Goal: Task Accomplishment & Management: Manage account settings

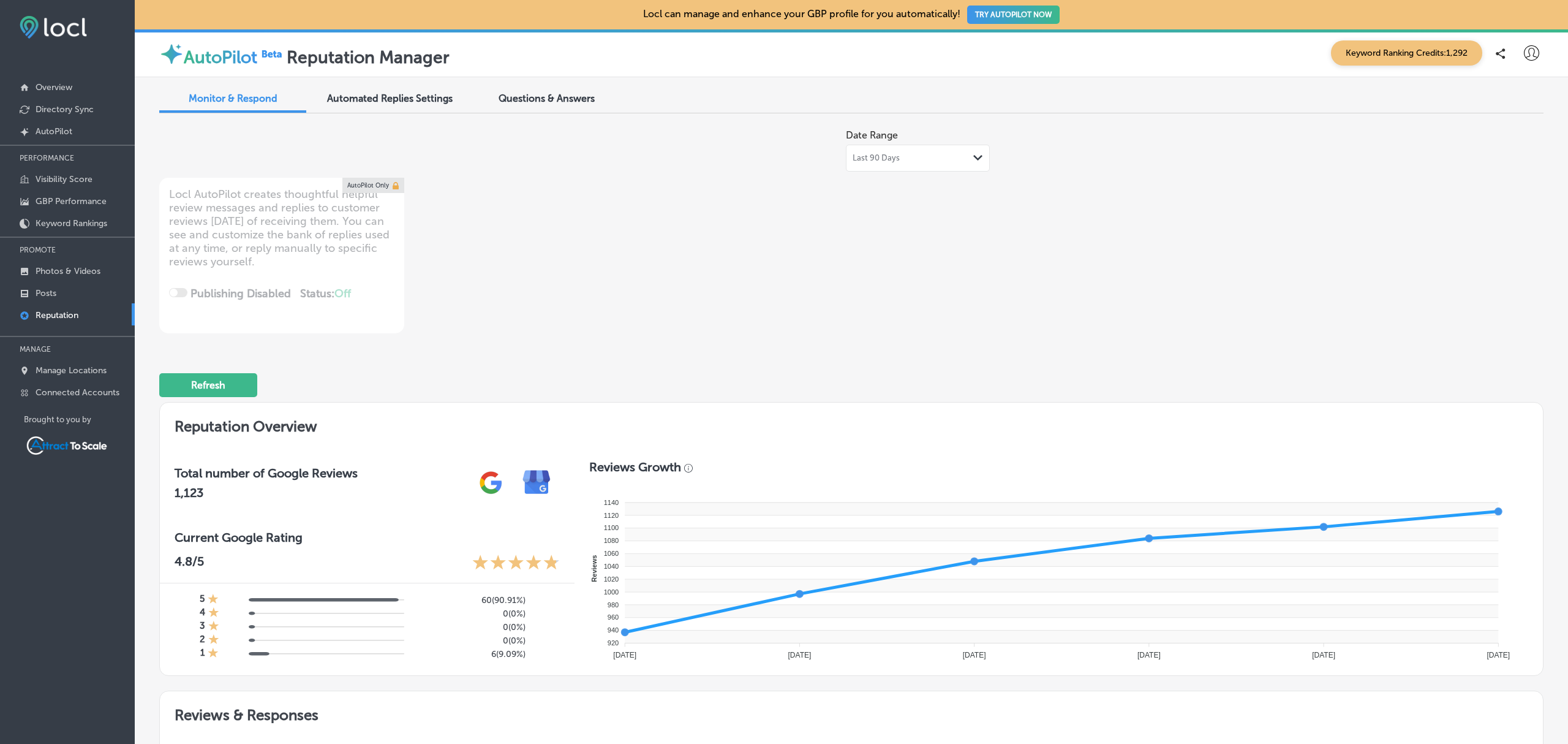
scroll to position [787, 0]
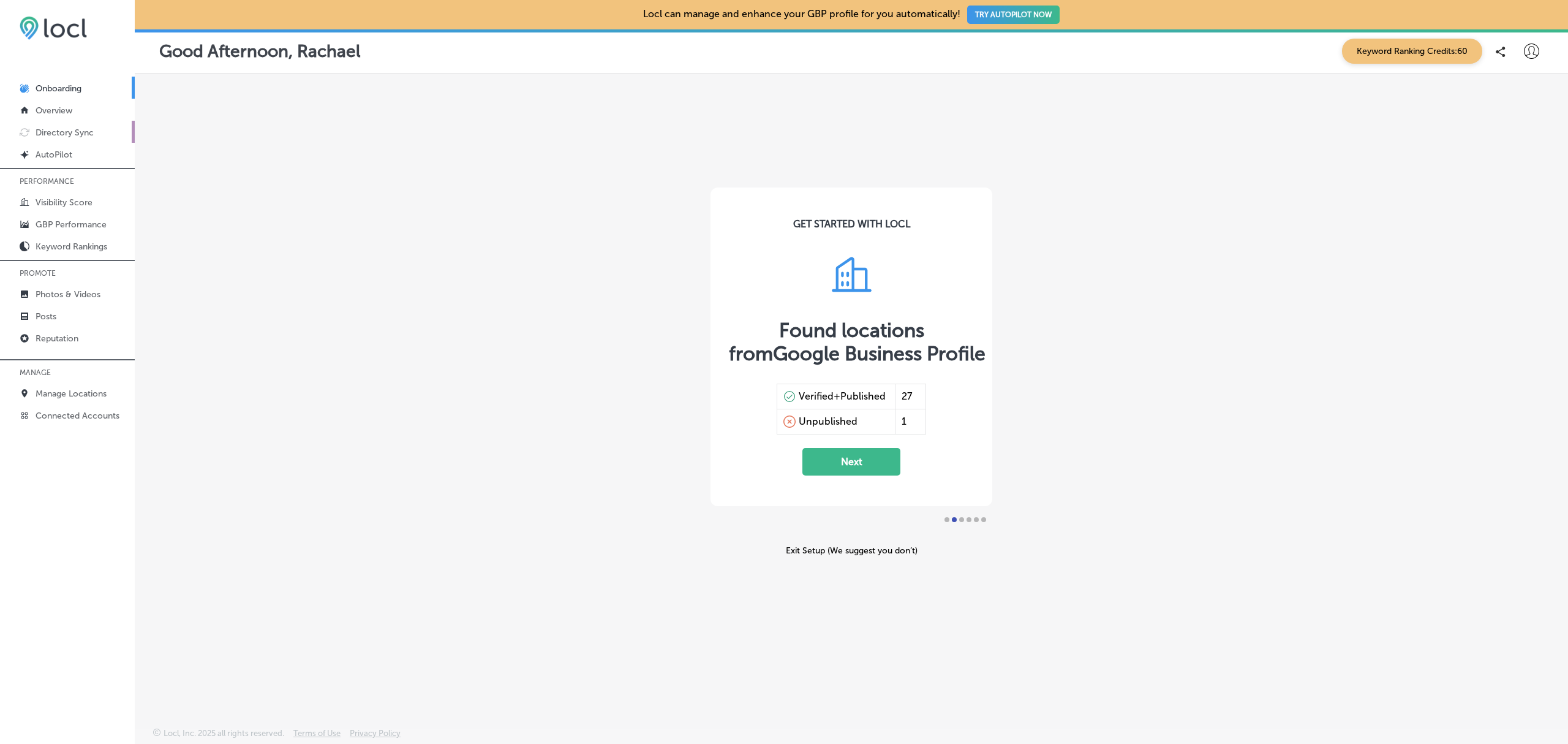
click at [77, 136] on p "Directory Sync" at bounding box center [64, 132] width 58 height 10
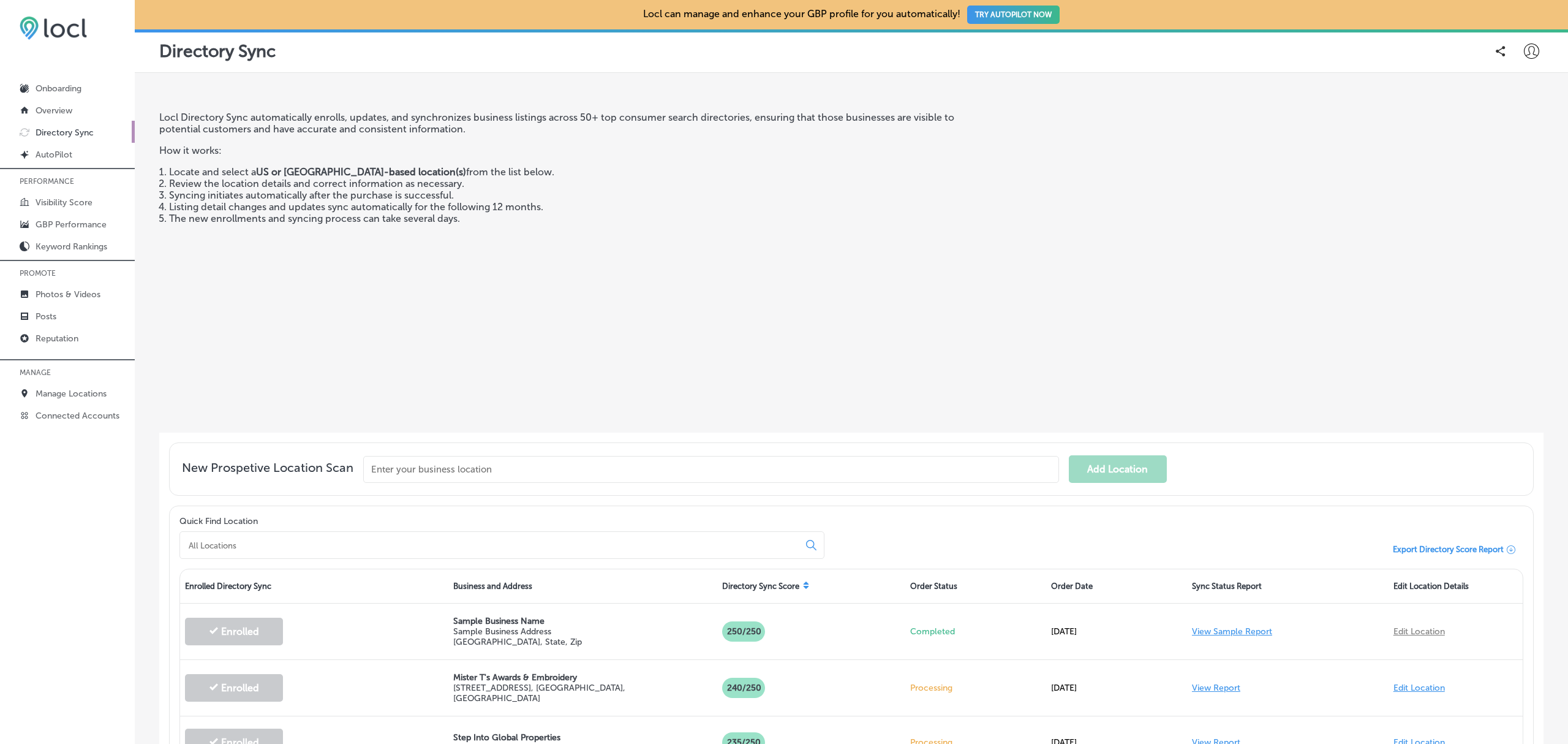
scroll to position [275, 0]
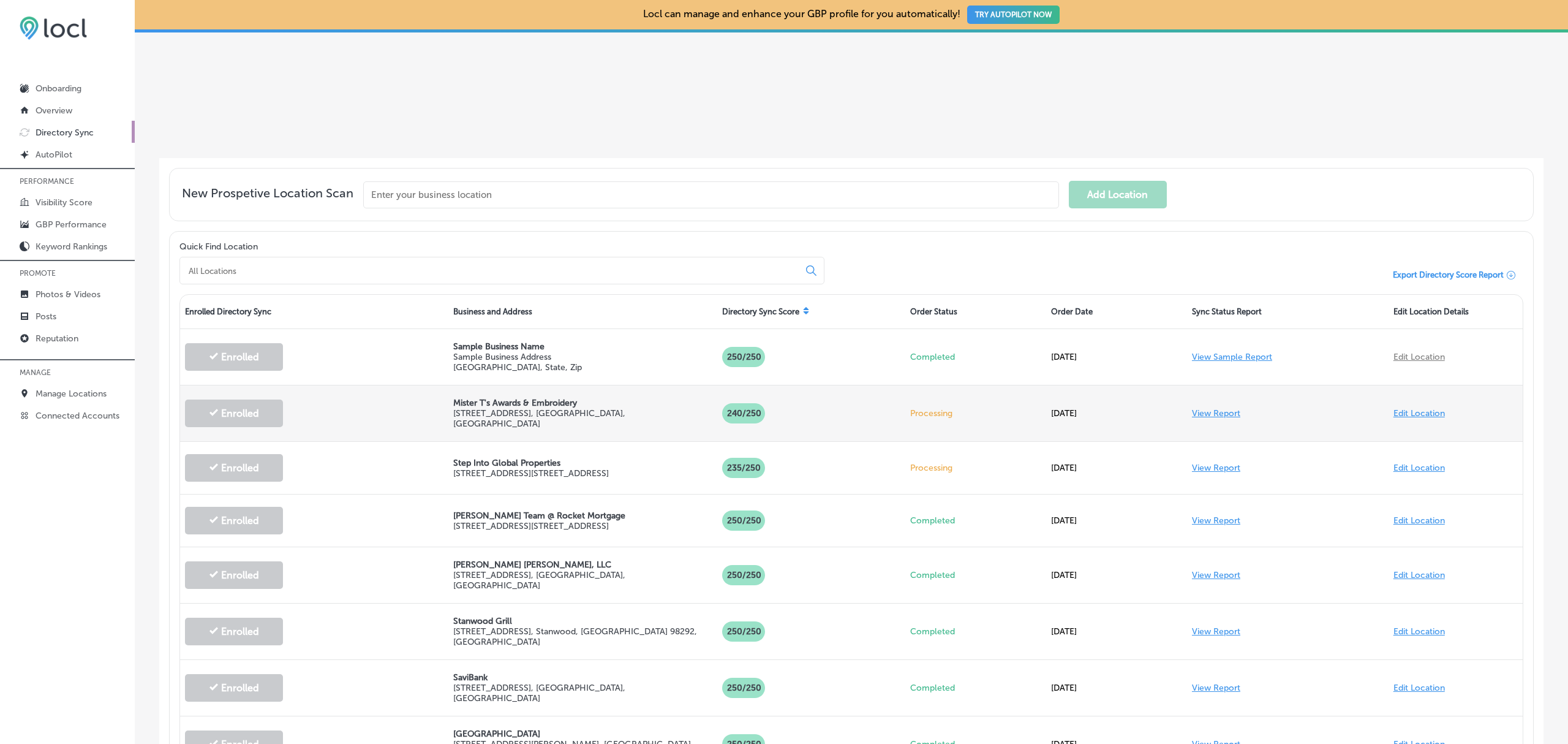
click at [1197, 412] on link "View Report" at bounding box center [1215, 413] width 48 height 10
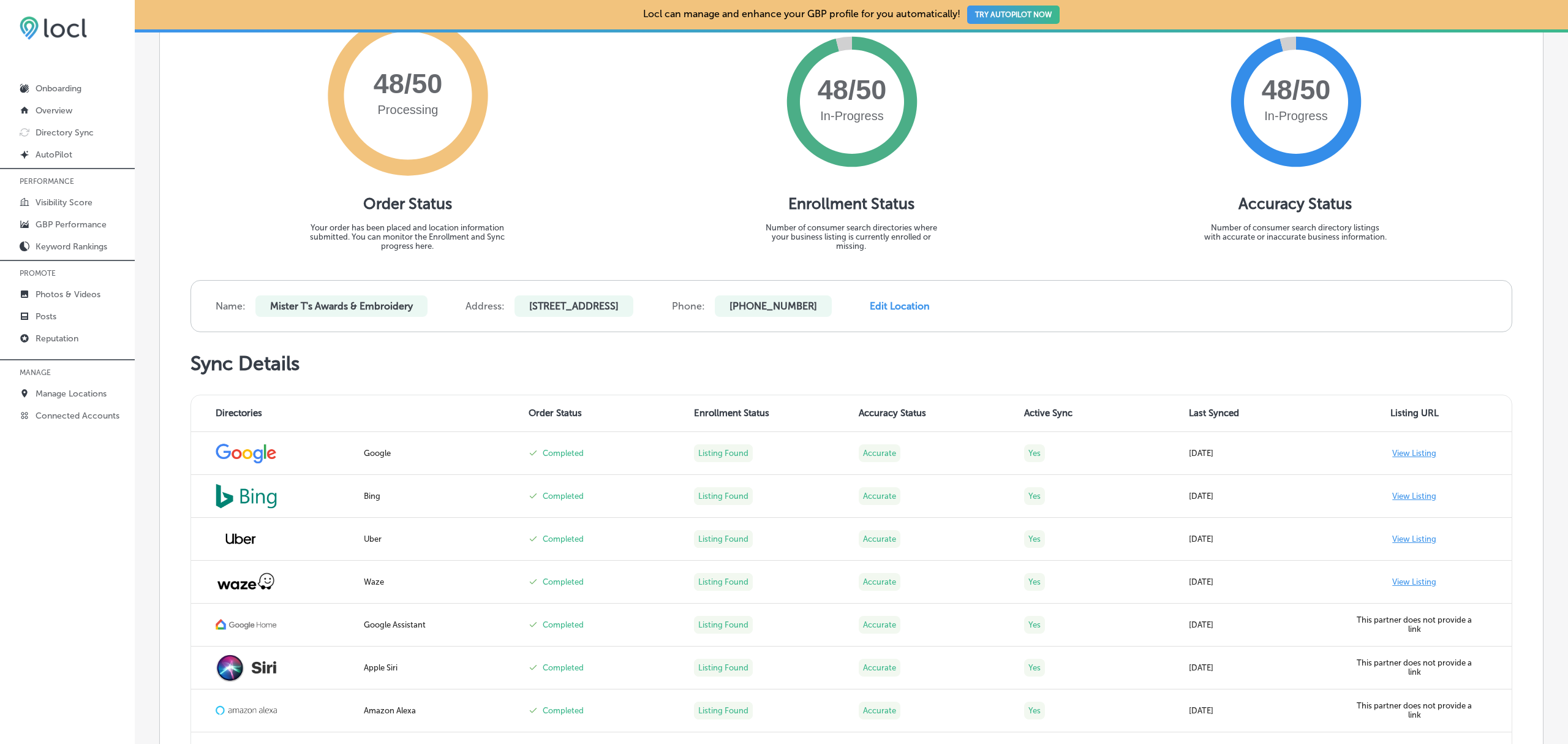
scroll to position [192, 0]
click at [1401, 500] on link "View Listing" at bounding box center [1414, 496] width 44 height 9
click at [1402, 500] on link "View Listing" at bounding box center [1414, 496] width 44 height 9
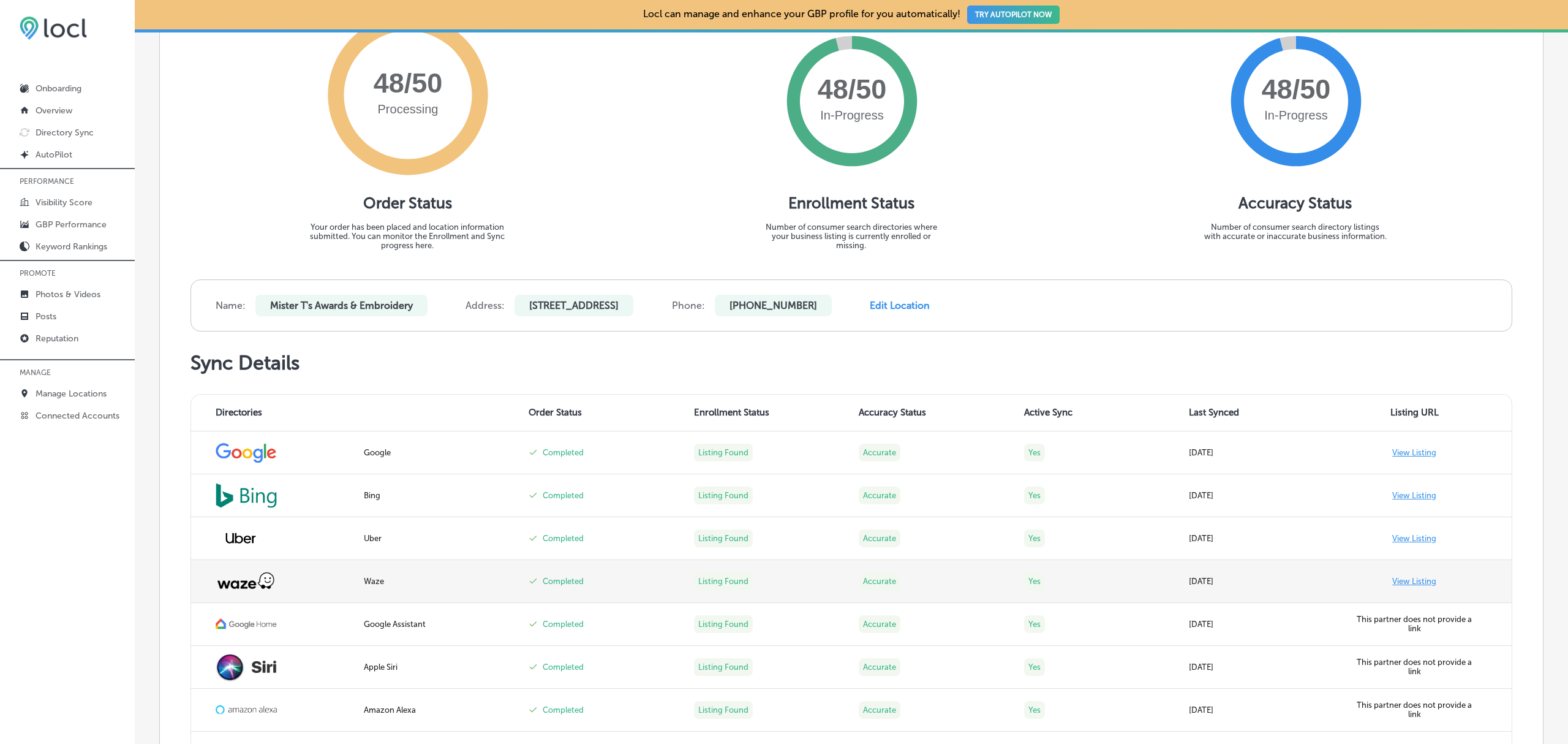
click at [1407, 586] on link "View Listing" at bounding box center [1414, 581] width 44 height 9
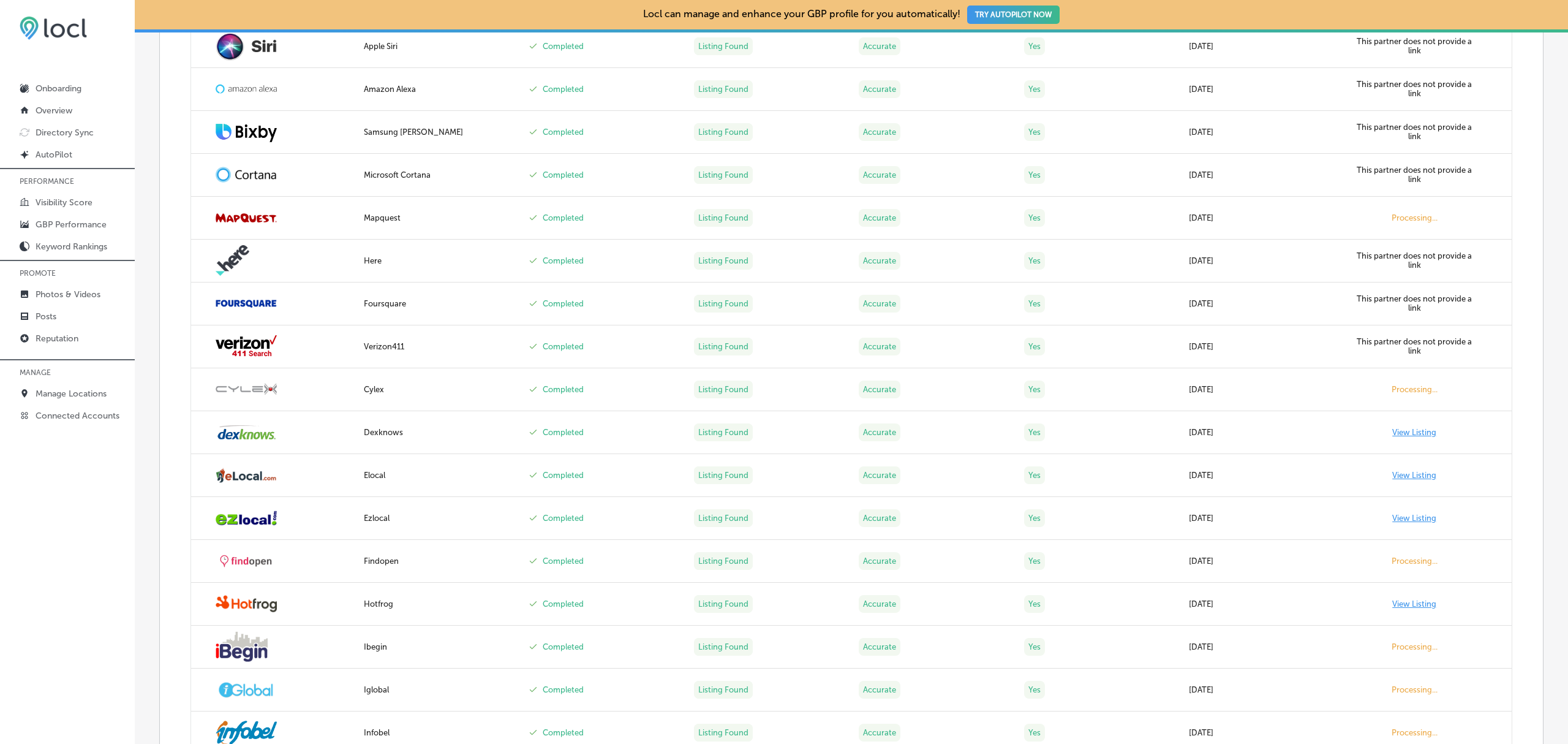
scroll to position [812, 0]
click at [1392, 435] on link "View Listing" at bounding box center [1414, 433] width 44 height 9
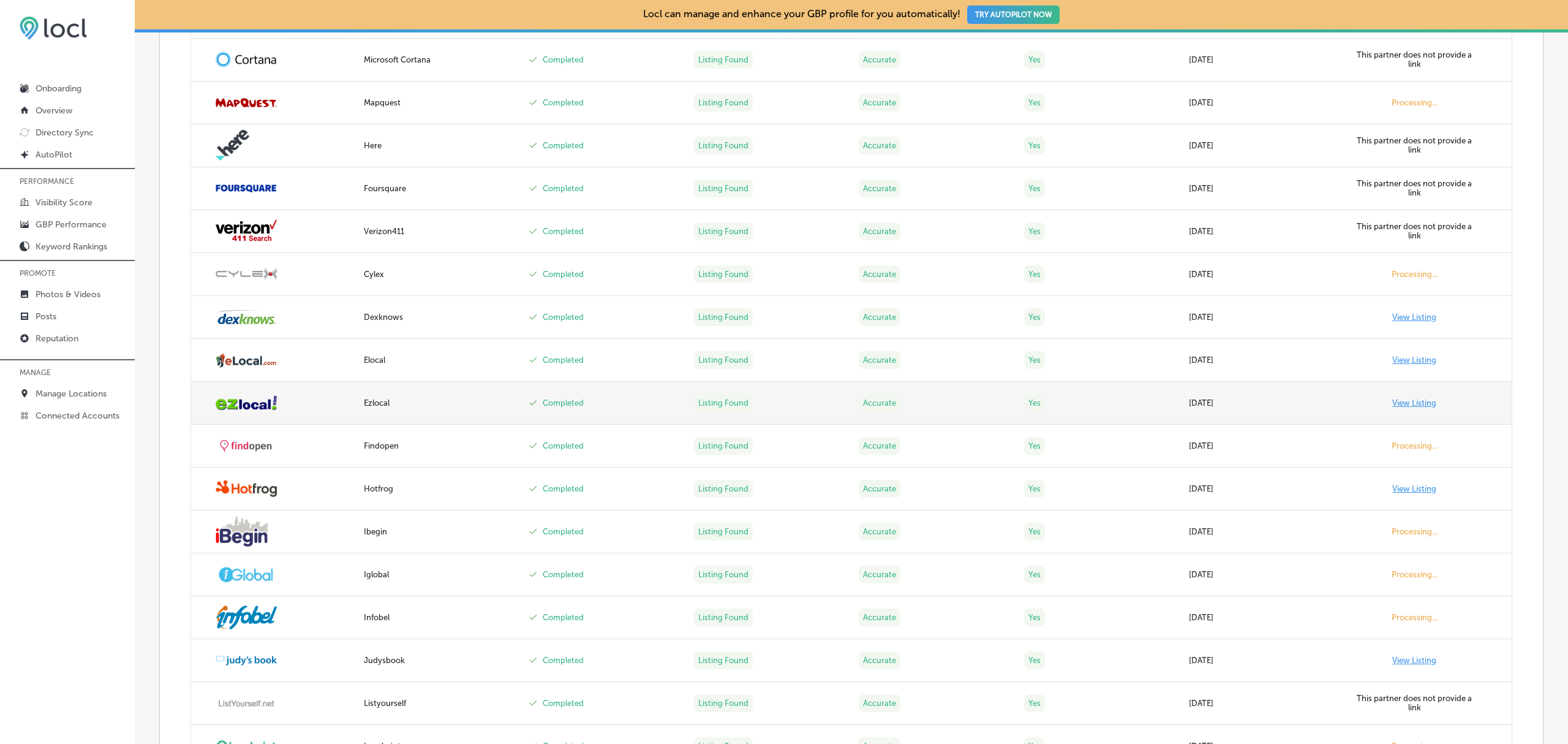
scroll to position [929, 0]
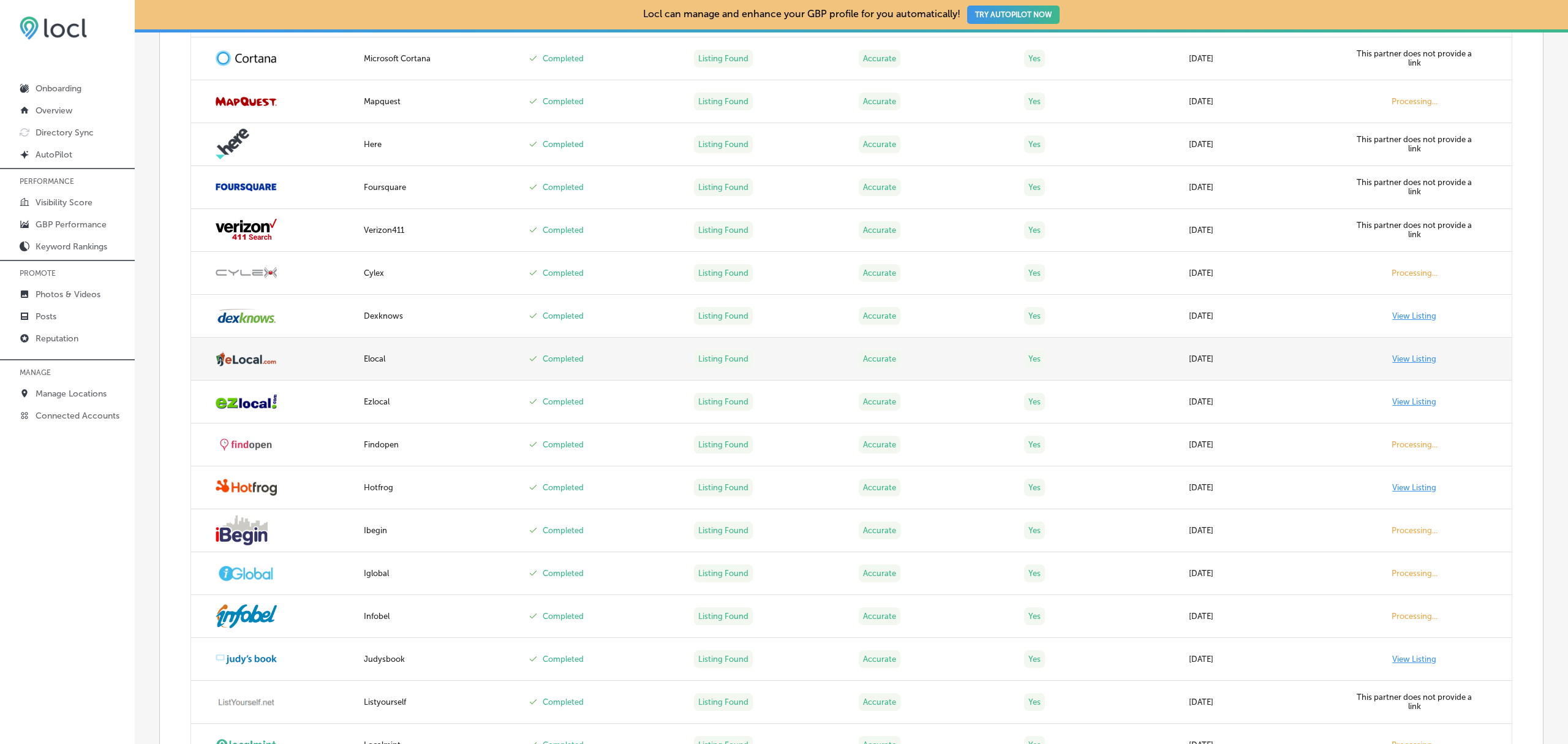
click at [1404, 364] on link "View Listing" at bounding box center [1414, 359] width 44 height 9
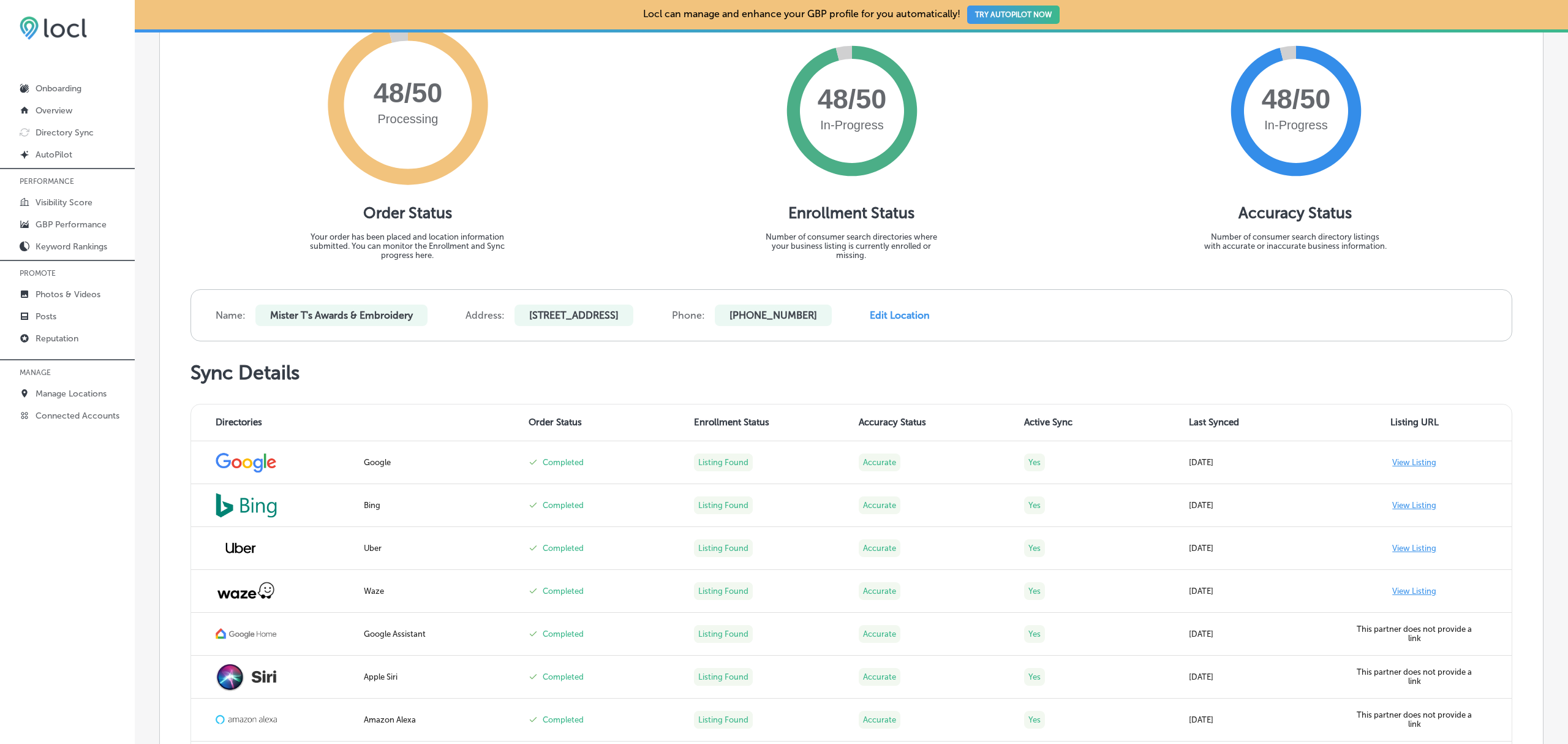
scroll to position [182, 0]
drag, startPoint x: 272, startPoint y: 315, endPoint x: 422, endPoint y: 317, distance: 150.0
click at [422, 317] on p "Mister T's Awards & Embroidery" at bounding box center [342, 315] width 172 height 22
click at [632, 315] on p "2615 Old Hwy 99 South Road, Mount Vernon, WA, 98273" at bounding box center [574, 315] width 119 height 22
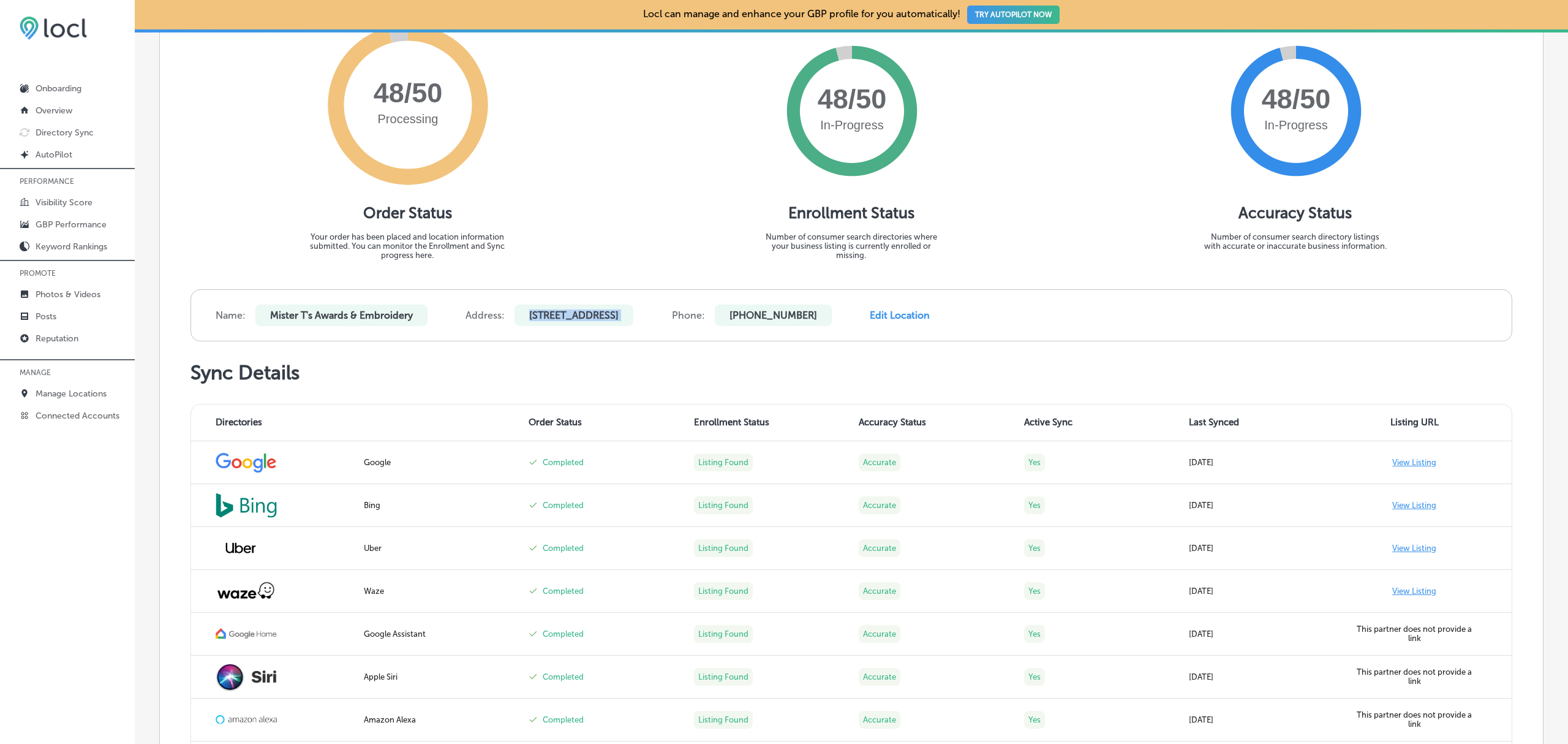
click at [632, 315] on p "2615 Old Hwy 99 South Road, Mount Vernon, WA, 98273" at bounding box center [574, 315] width 119 height 22
copy p "2615 Old Hwy 99 South Road, Mount Vernon, WA, 98273"
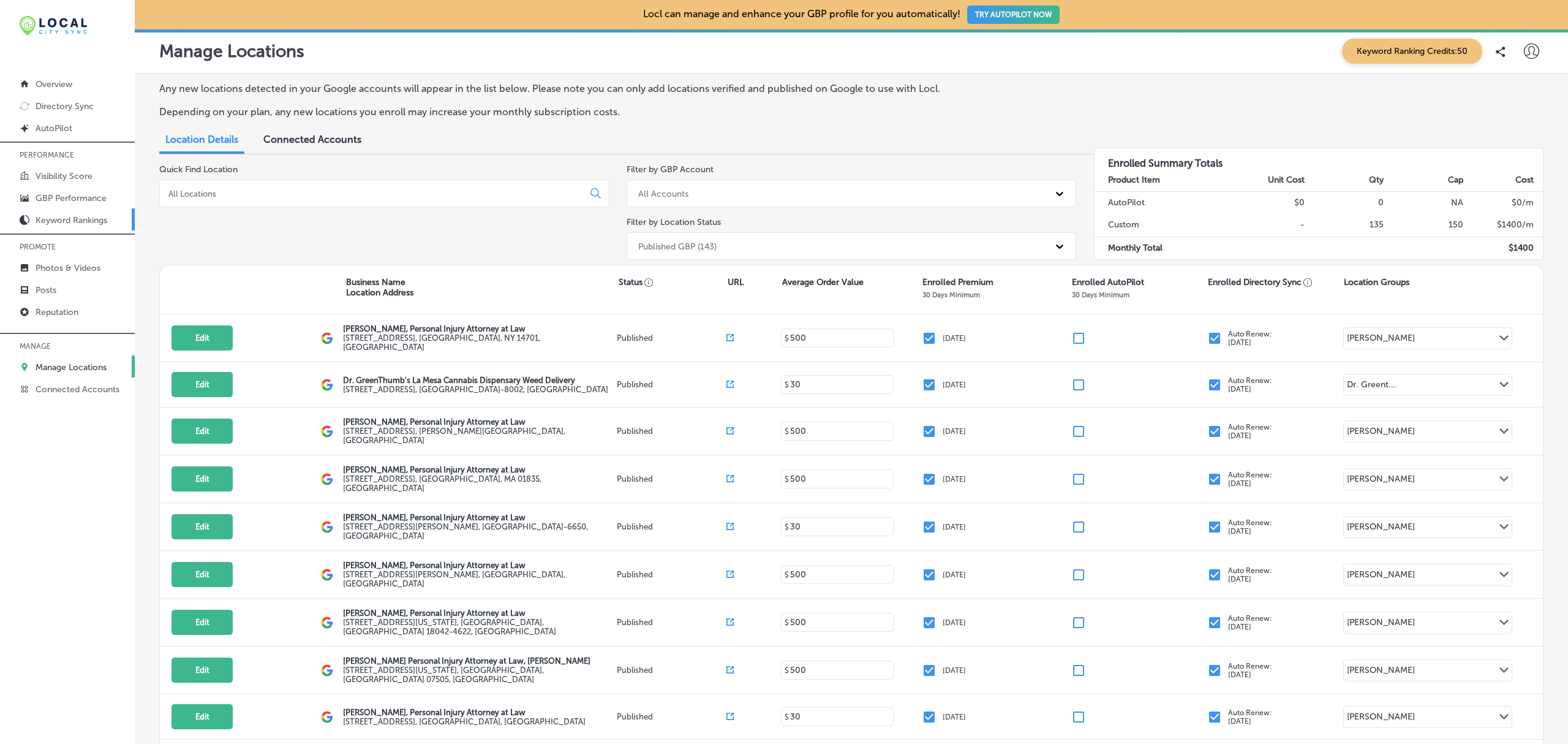
click at [75, 220] on p "Keyword Rankings" at bounding box center [71, 220] width 72 height 10
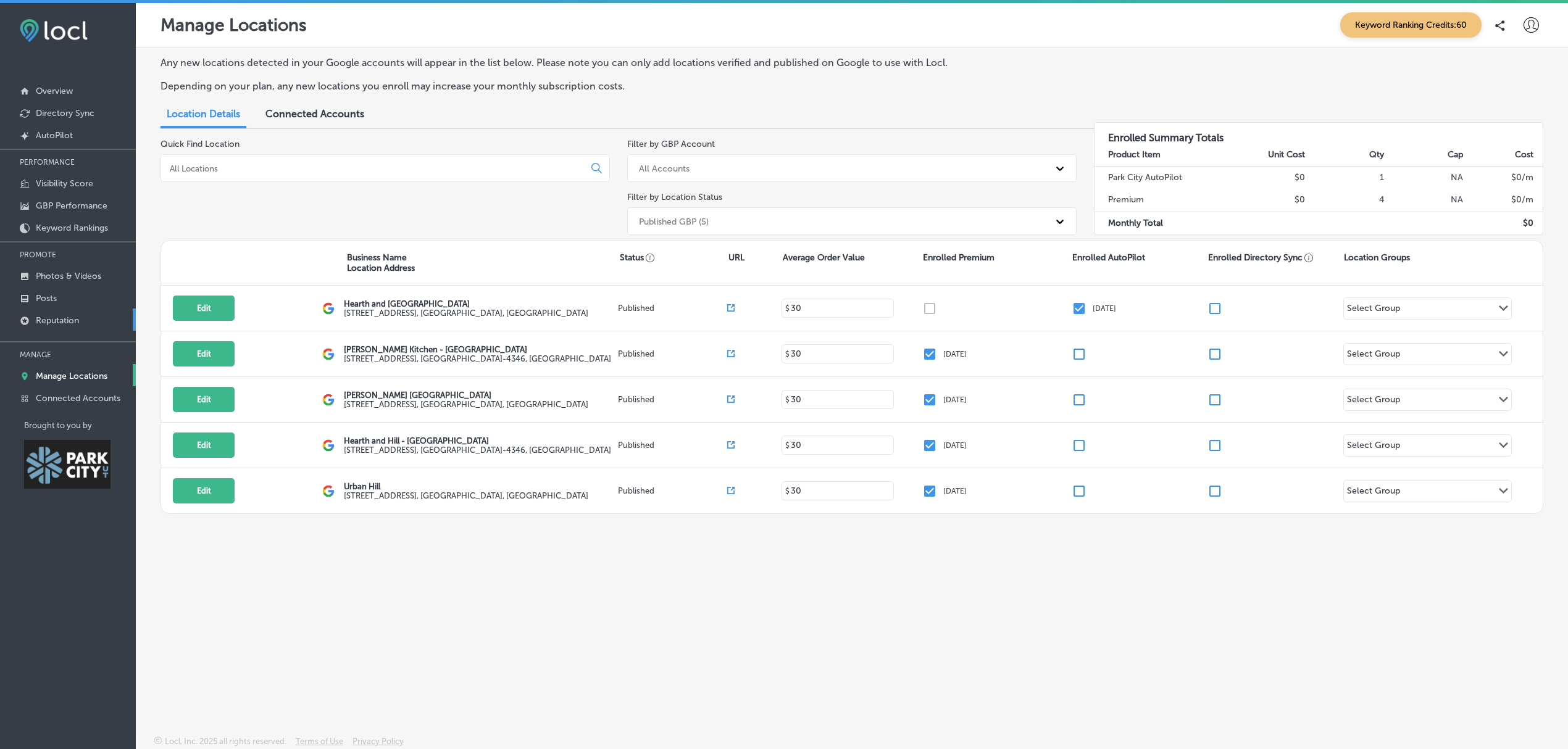
click at [72, 327] on link "Reputation" at bounding box center [68, 320] width 136 height 23
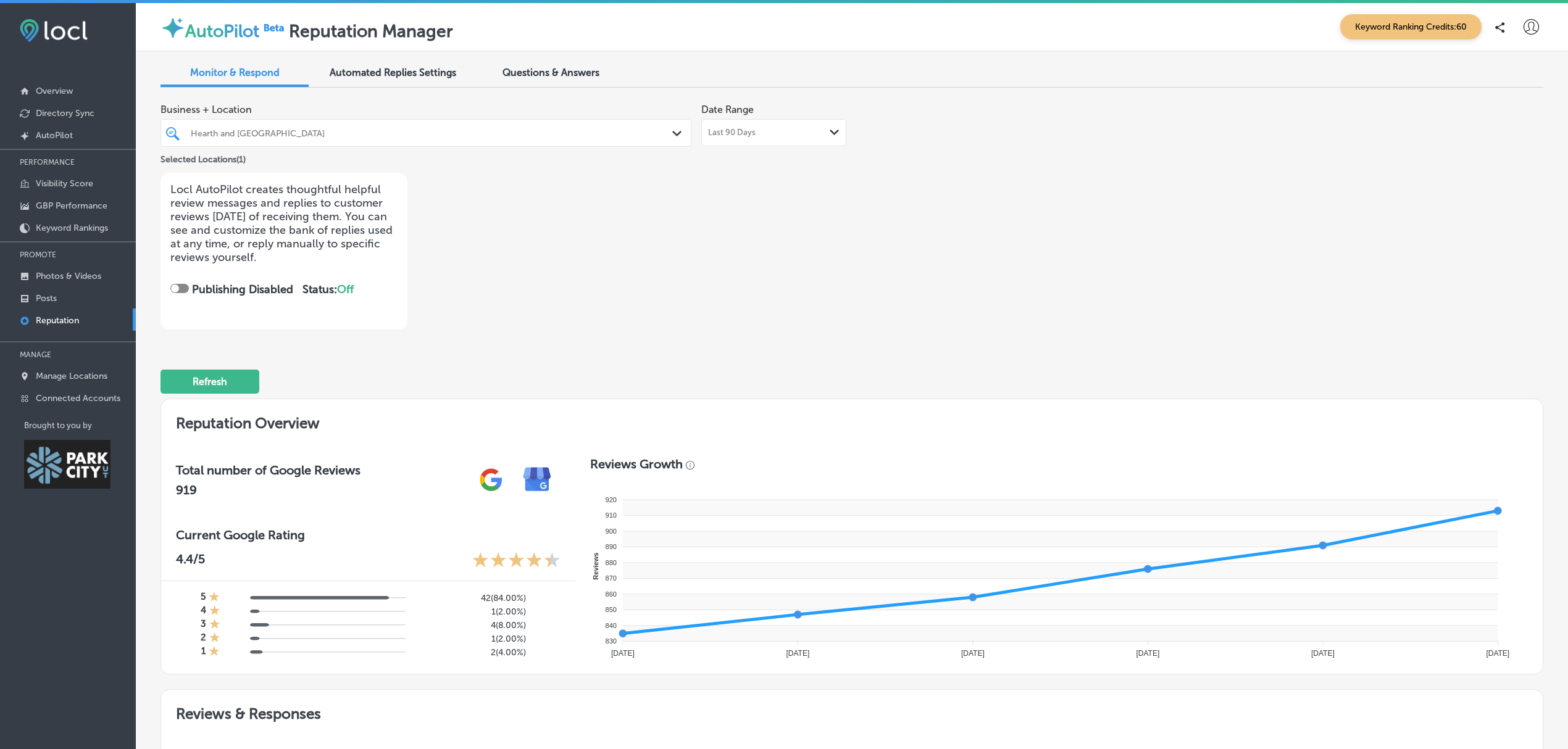
click at [383, 73] on span "Automated Replies Settings" at bounding box center [393, 72] width 126 height 12
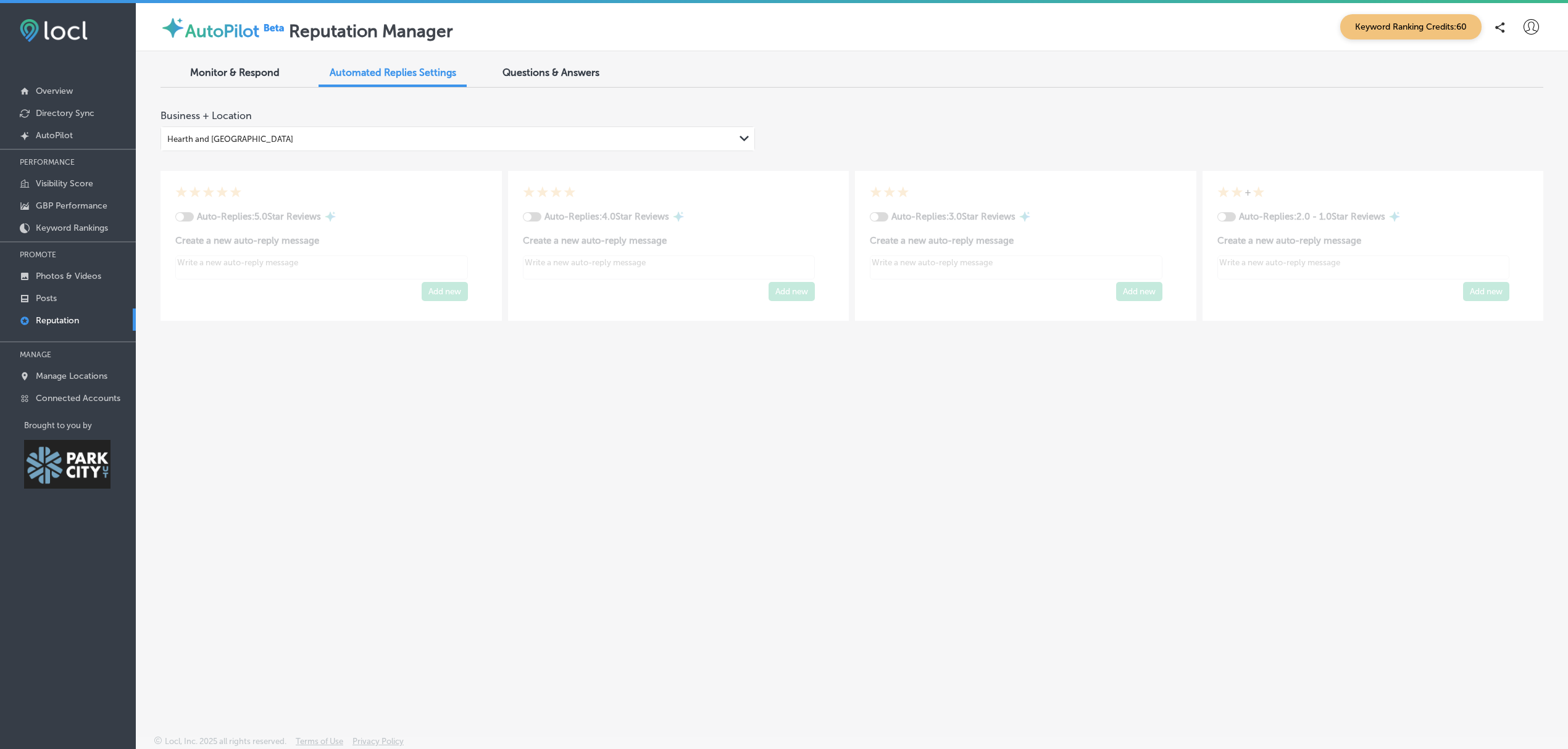
type textarea "x"
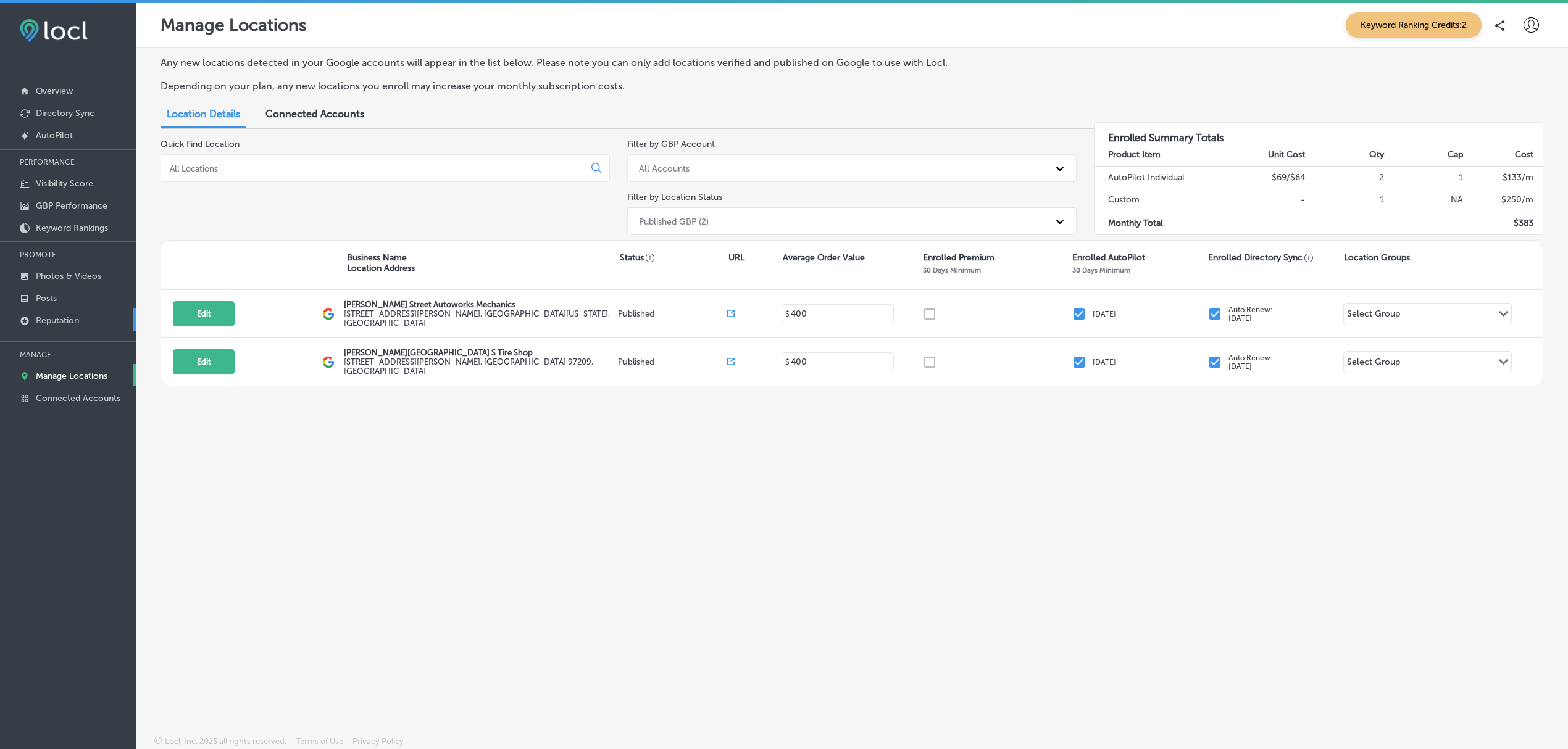
click at [78, 322] on p "Reputation" at bounding box center [57, 320] width 43 height 10
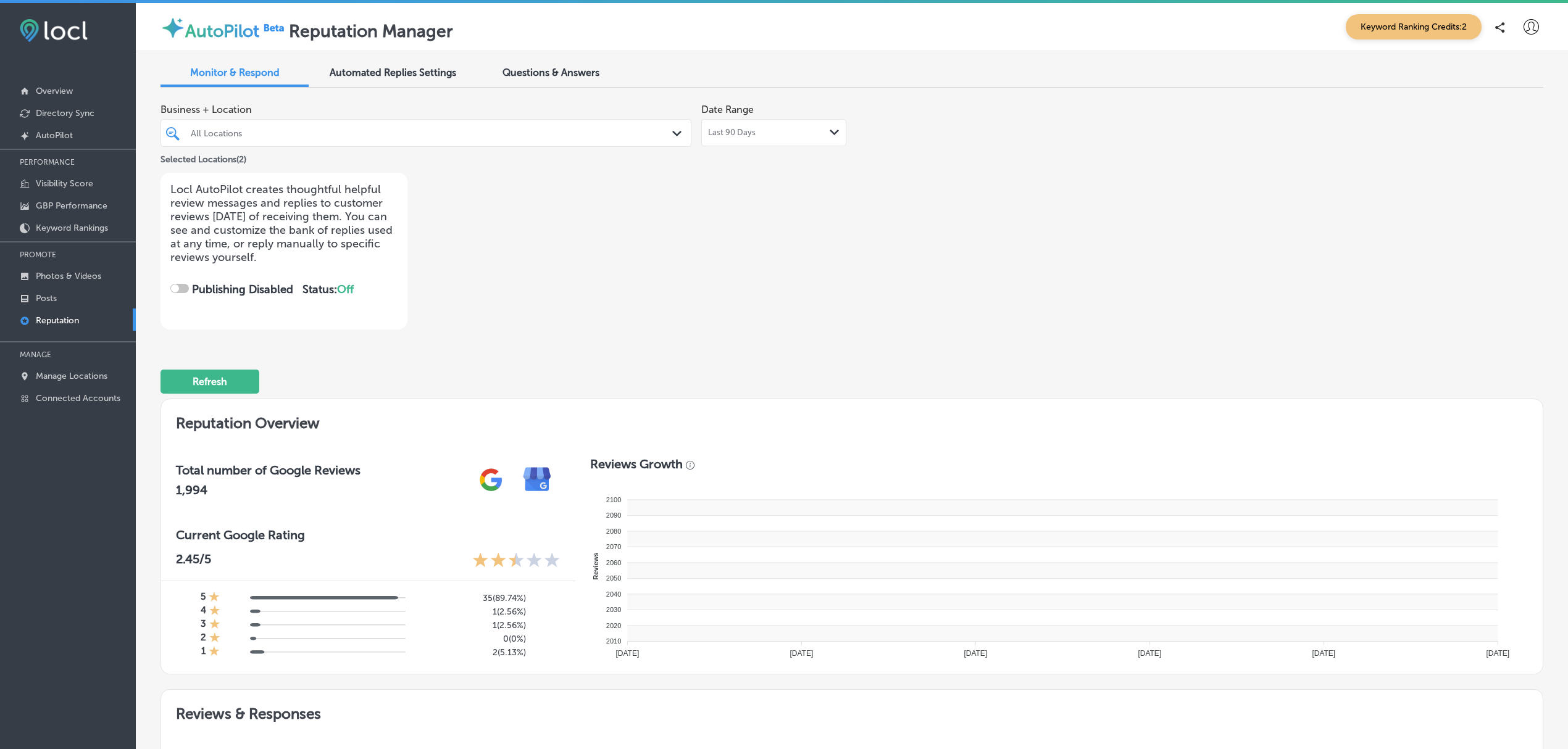
checkbox input "true"
click at [394, 74] on span "Automated Replies Settings" at bounding box center [393, 72] width 126 height 12
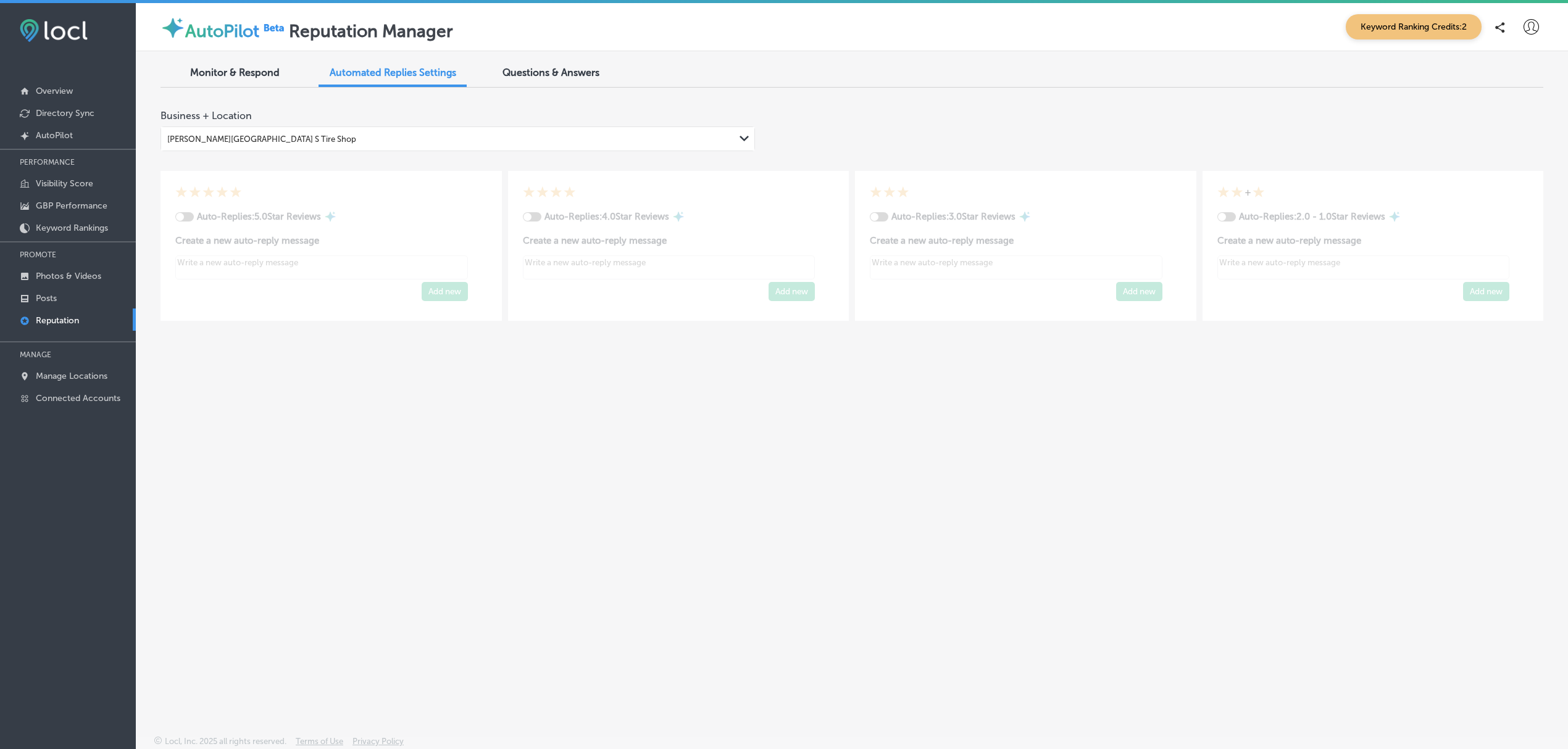
type textarea "x"
checkbox input "true"
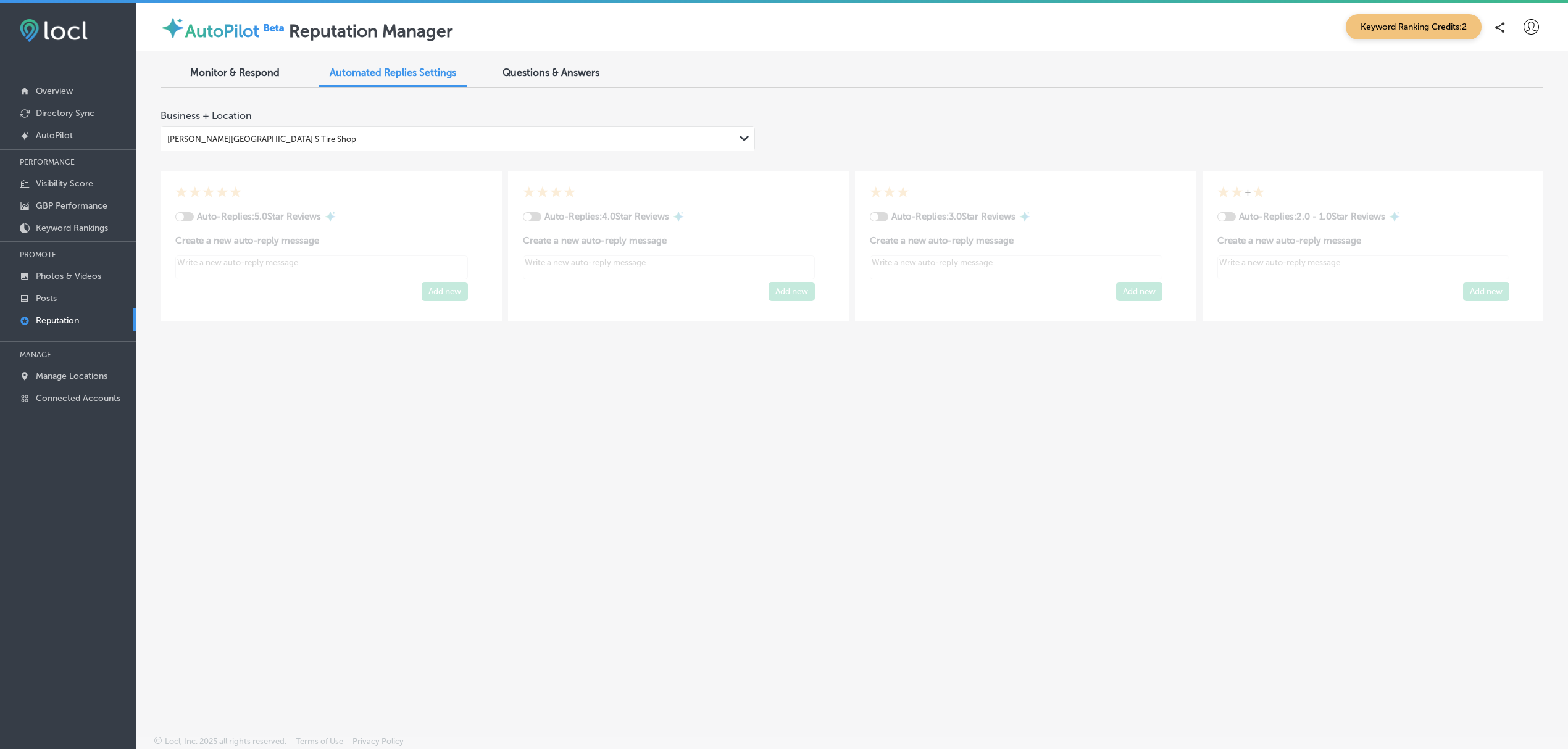
type textarea "x"
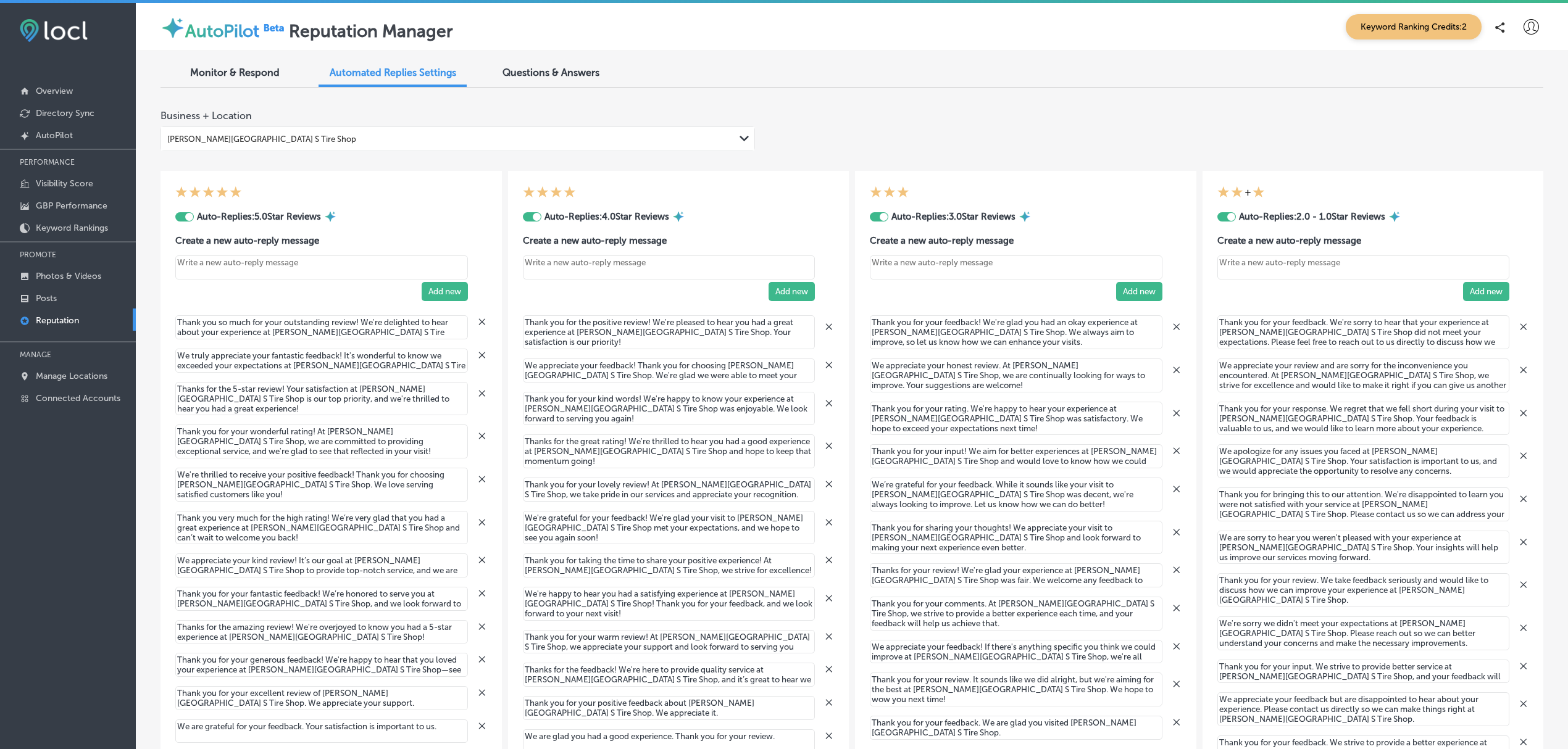
drag, startPoint x: 1263, startPoint y: 748, endPoint x: 1058, endPoint y: 440, distance: 370.0
click at [1058, 440] on div "Thank you for your input! We aim for better experiences at Everett Street Point…" at bounding box center [1026, 451] width 312 height 33
click at [1282, 507] on textarea "Thank you for bringing this to our attention. We're disappointed to learn you w…" at bounding box center [1364, 505] width 292 height 34
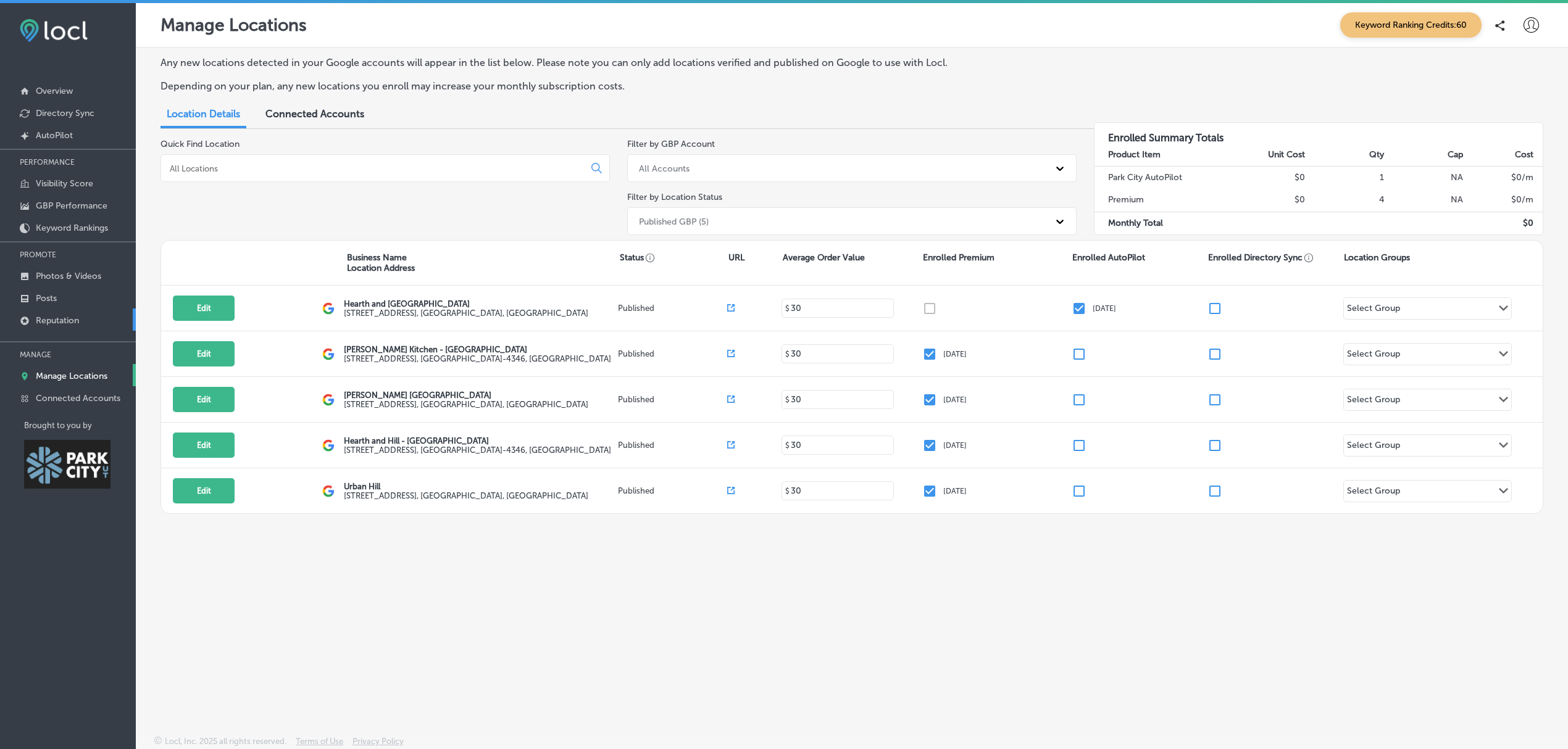
click at [75, 322] on p "Reputation" at bounding box center [57, 320] width 43 height 10
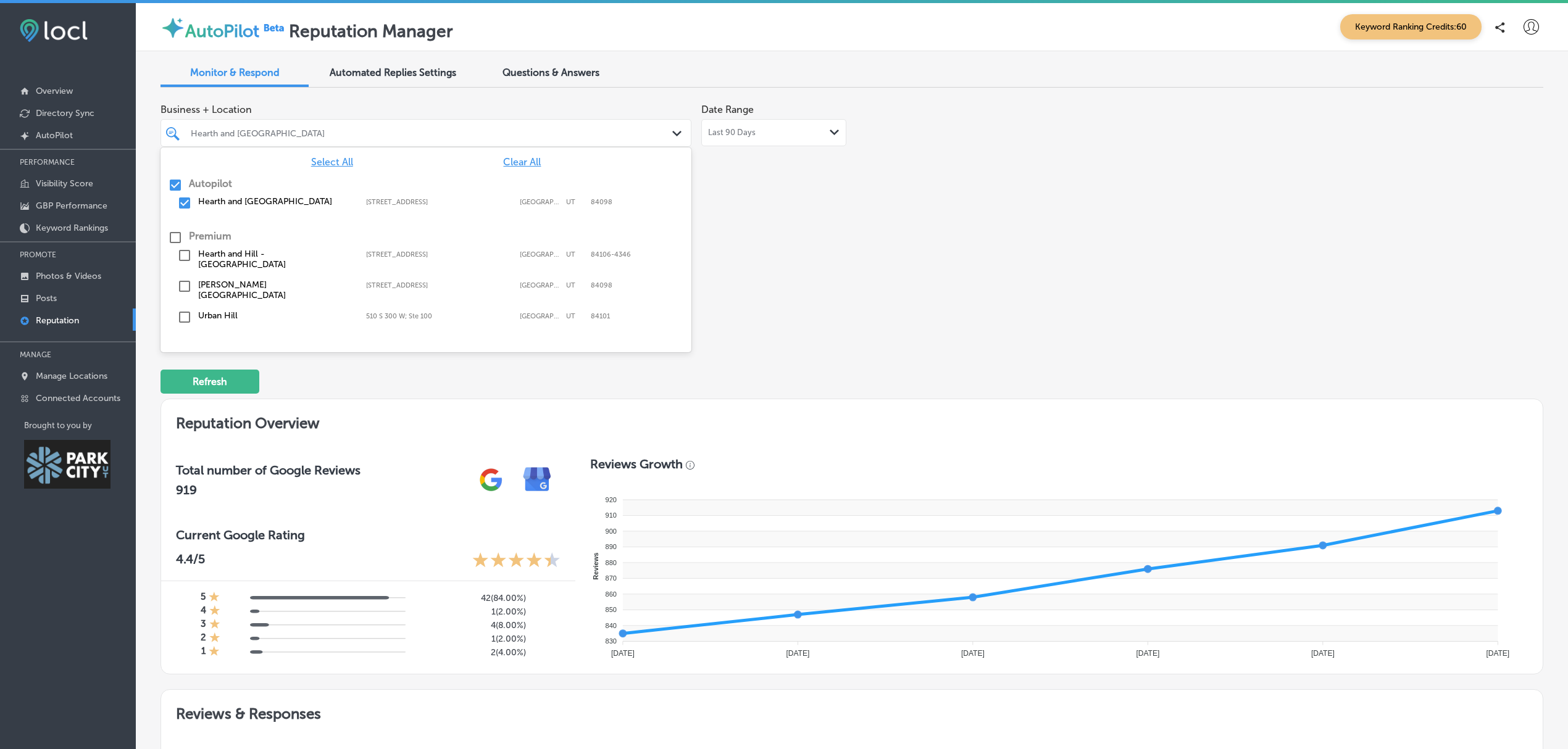
click at [672, 131] on icon "Path Created with Sketch." at bounding box center [677, 134] width 10 height 5
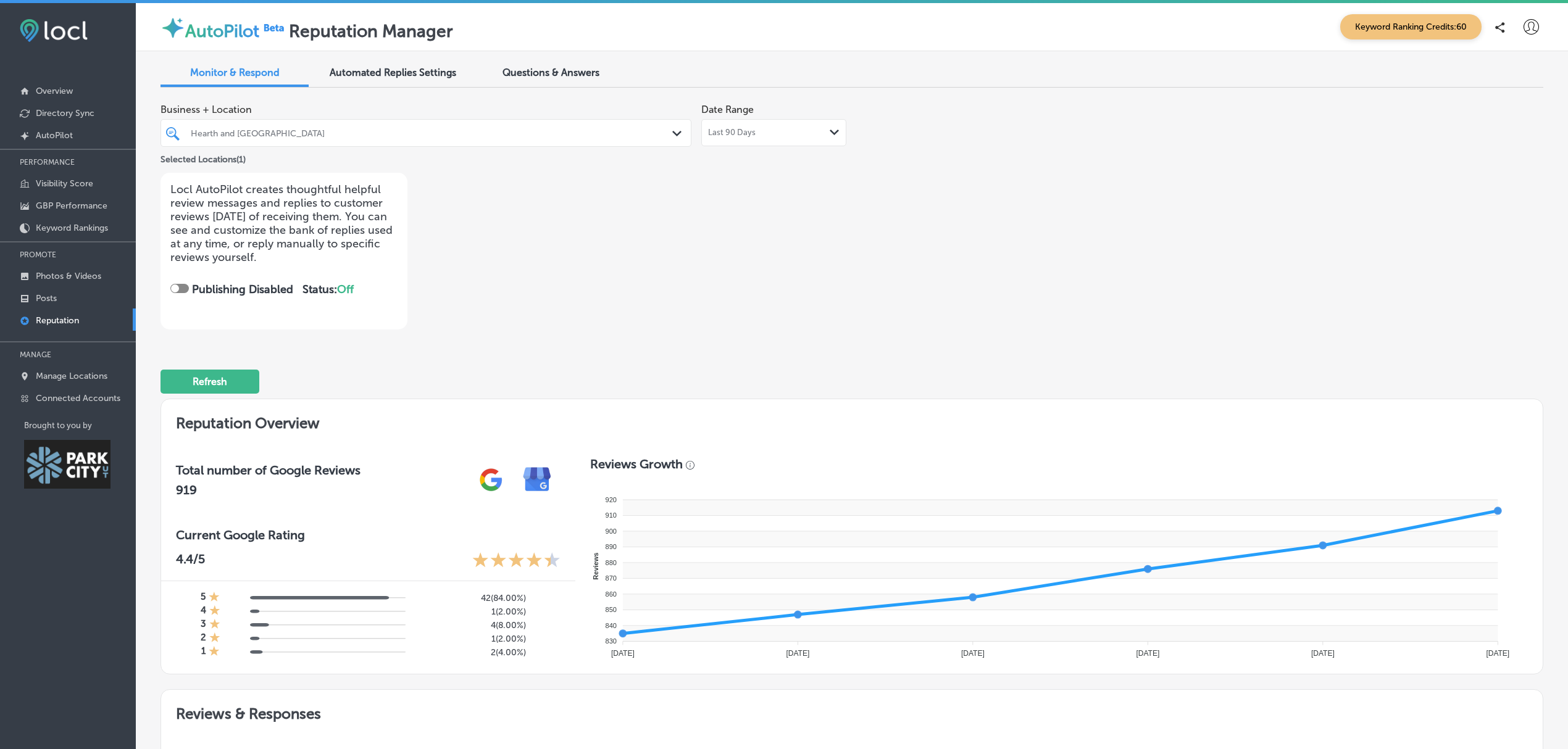
click at [771, 197] on div "Business + Location Hearth and Hill - Park City Path Created with Sketch. Selec…" at bounding box center [575, 214] width 829 height 232
click at [389, 77] on span "Automated Replies Settings" at bounding box center [393, 72] width 126 height 12
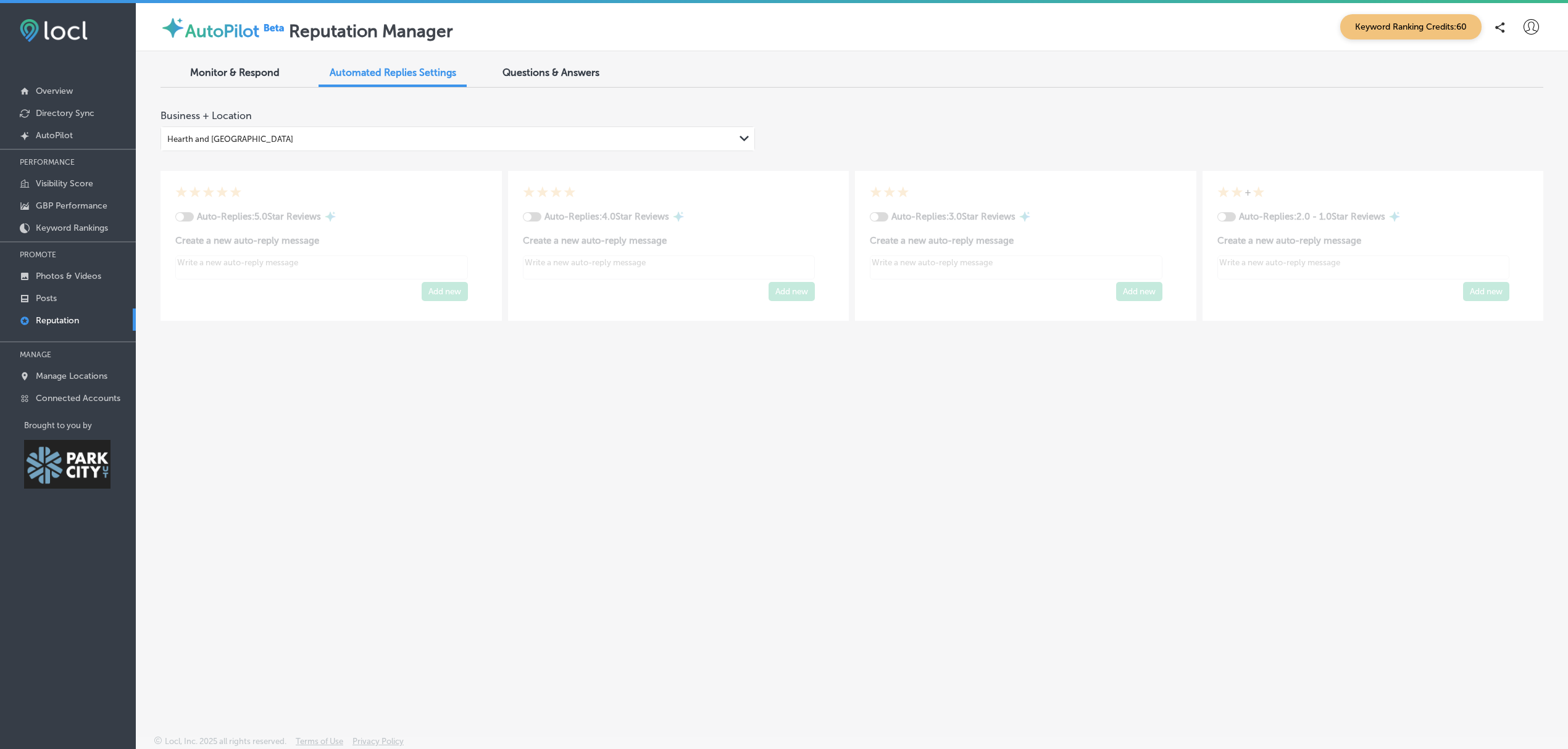
type textarea "x"
click at [270, 74] on span "Monitor & Respond" at bounding box center [234, 72] width 90 height 12
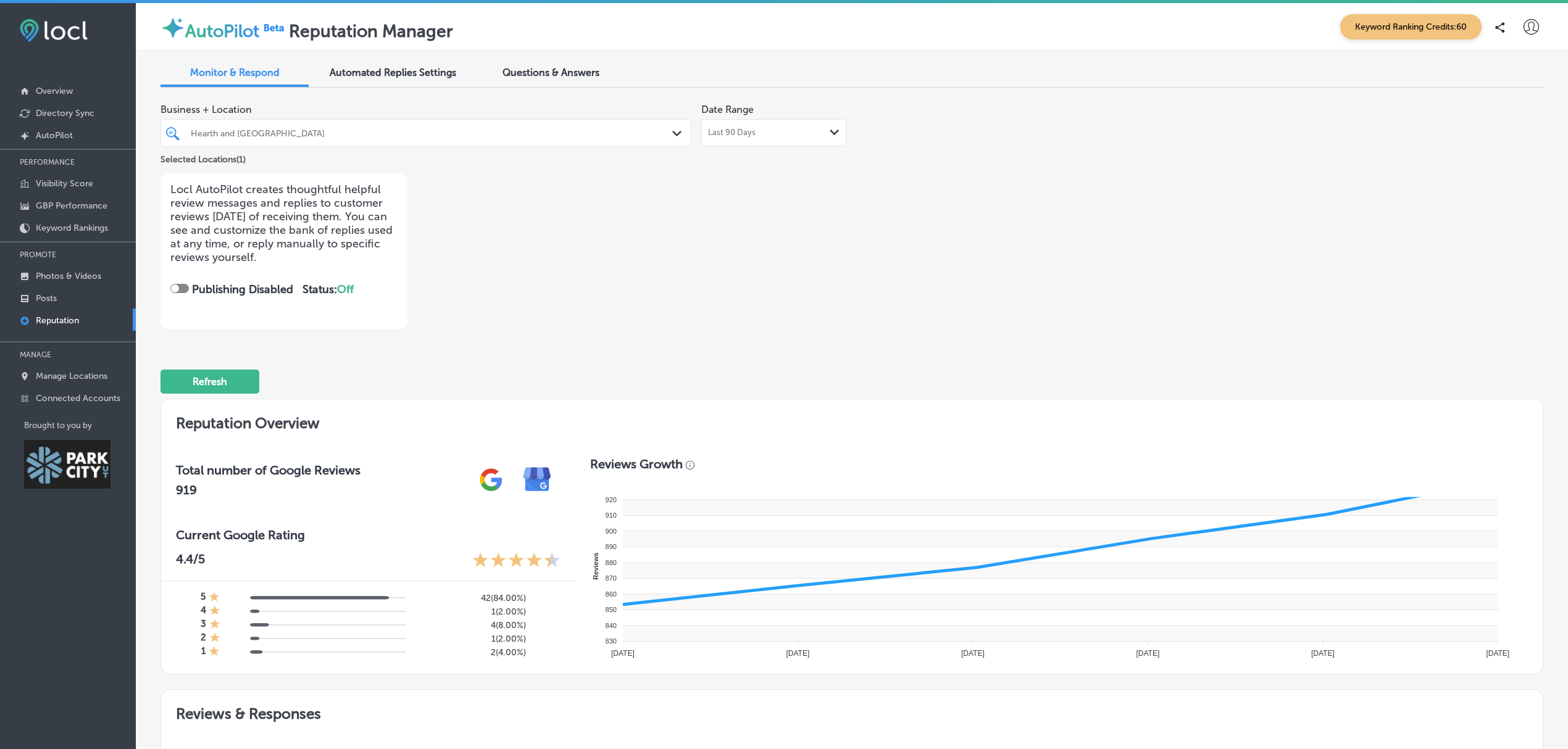
scroll to position [234, 0]
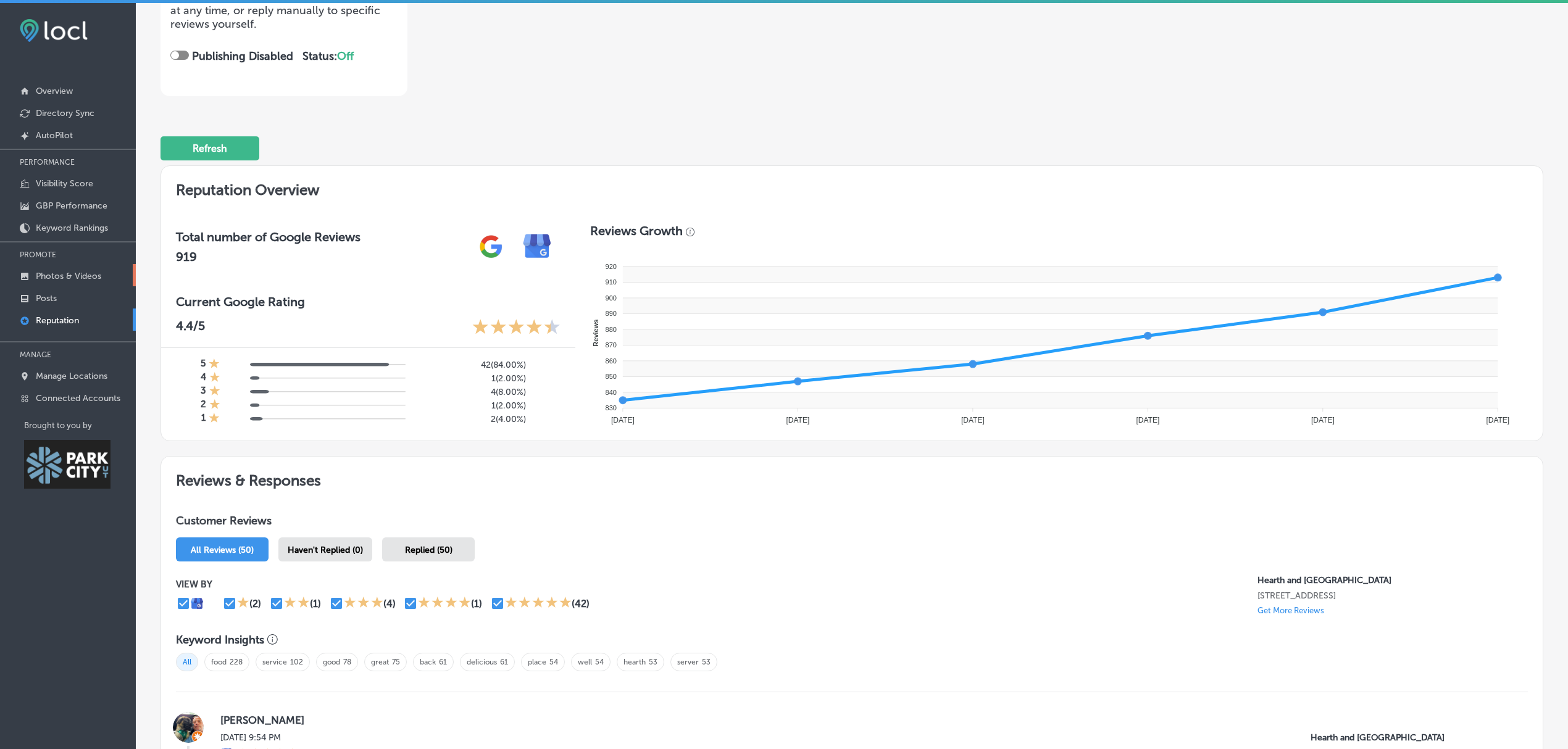
click at [65, 275] on p "Photos & Videos" at bounding box center [68, 276] width 66 height 10
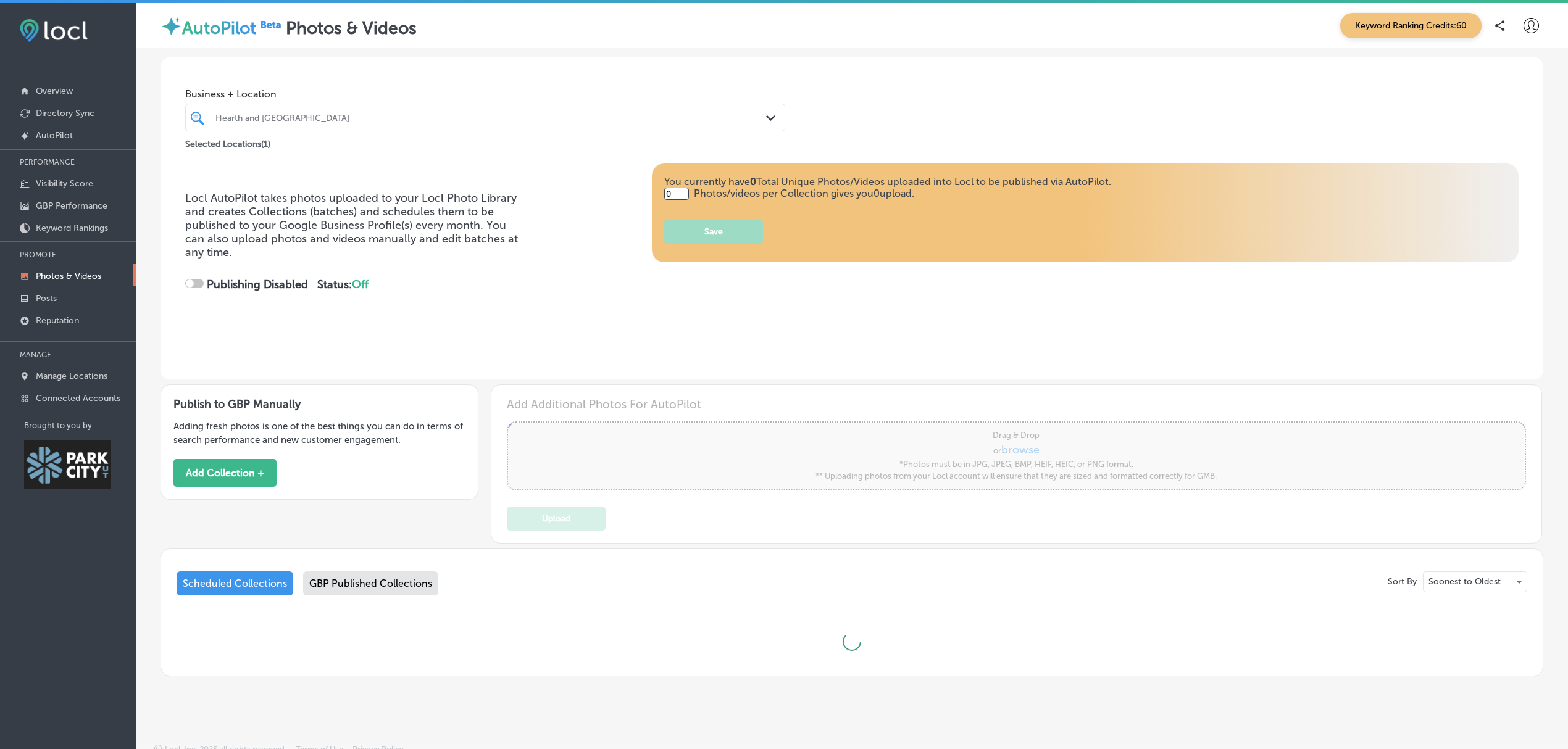
type input "5"
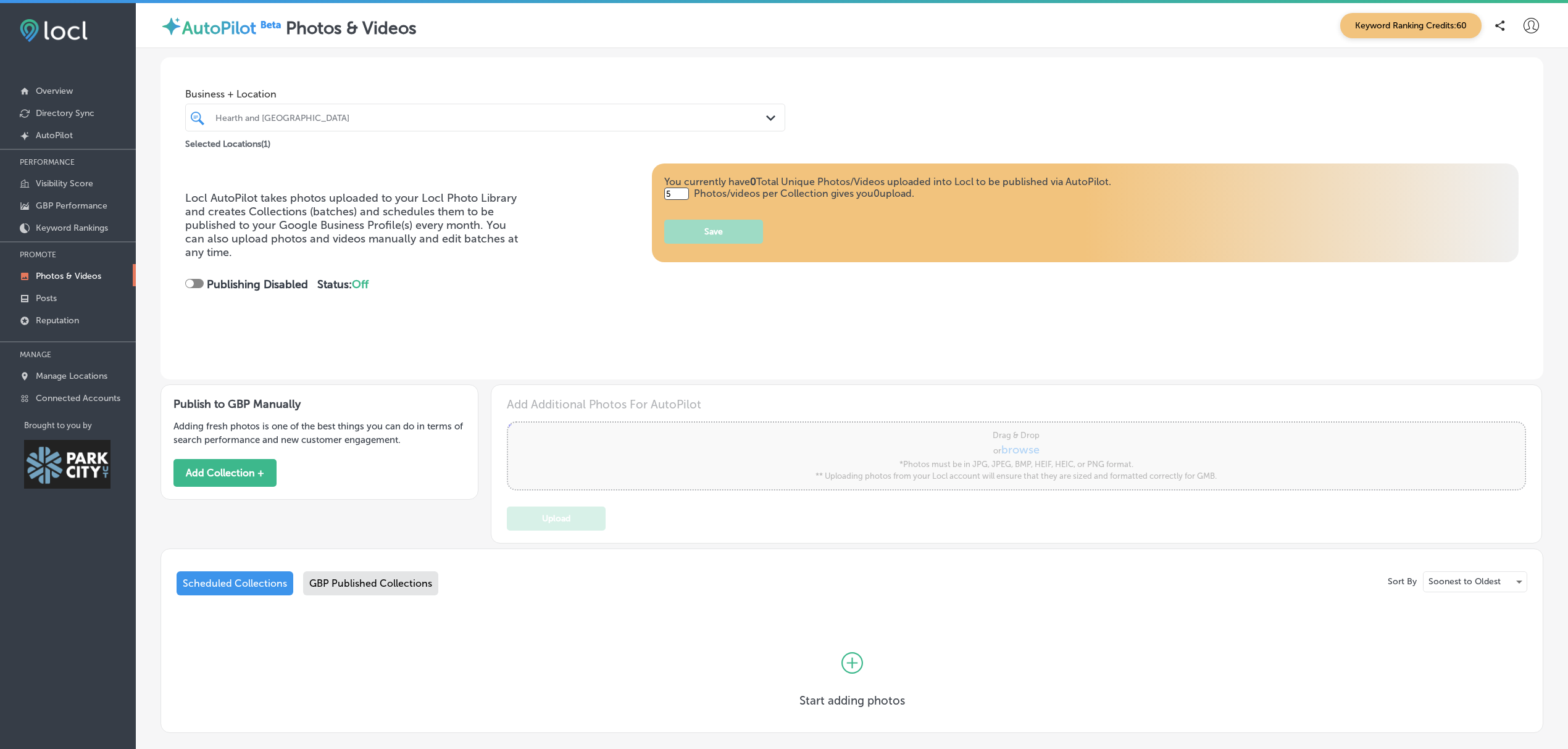
click at [353, 576] on div "GBP Published Collections" at bounding box center [371, 583] width 135 height 24
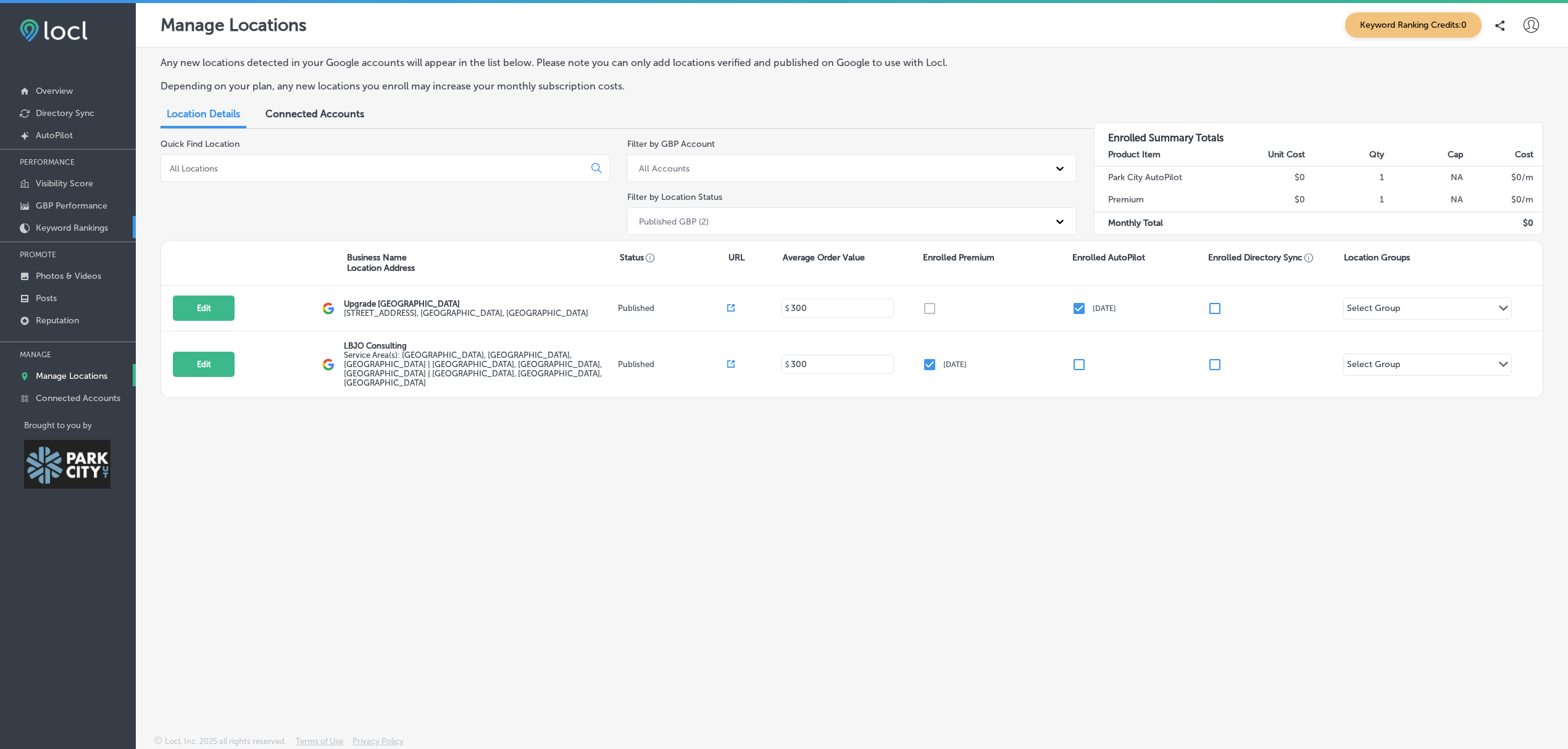
click at [80, 225] on p "Keyword Rankings" at bounding box center [72, 227] width 72 height 10
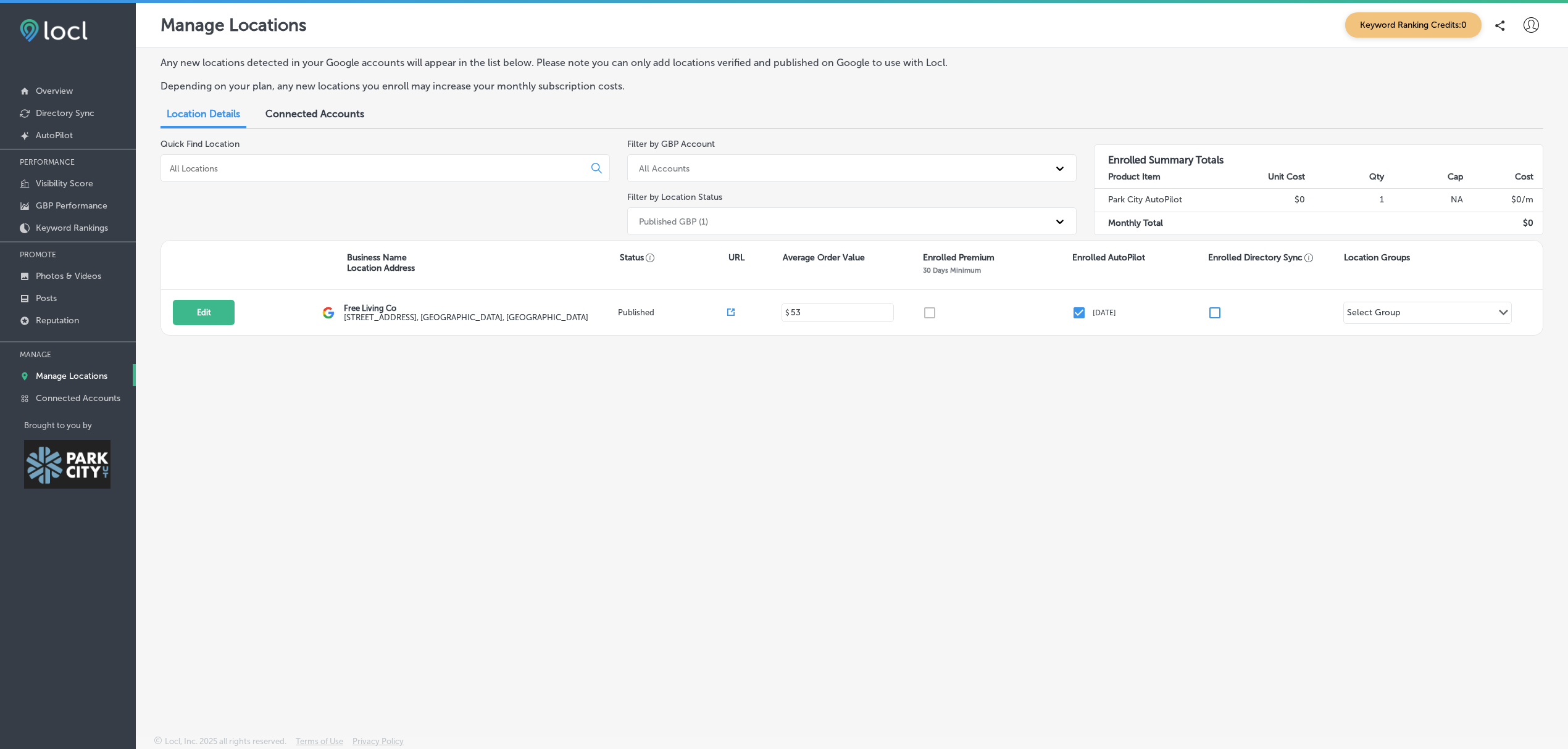
click at [1388, 546] on div "Any new locations detected in your Google accounts will appear in the list belo…" at bounding box center [852, 363] width 1432 height 630
